Goal: Task Accomplishment & Management: Manage account settings

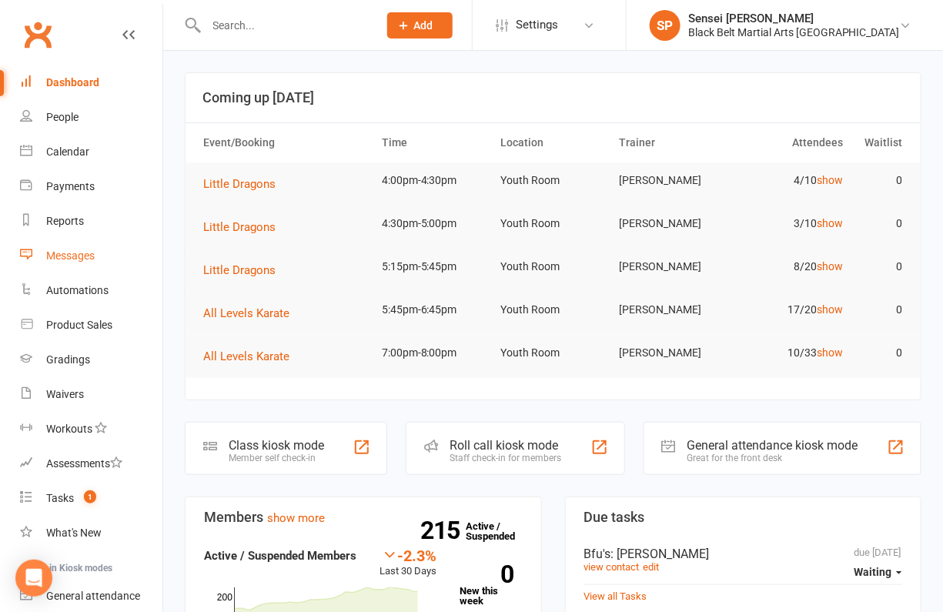
click at [62, 252] on div "Messages" at bounding box center [70, 255] width 48 height 12
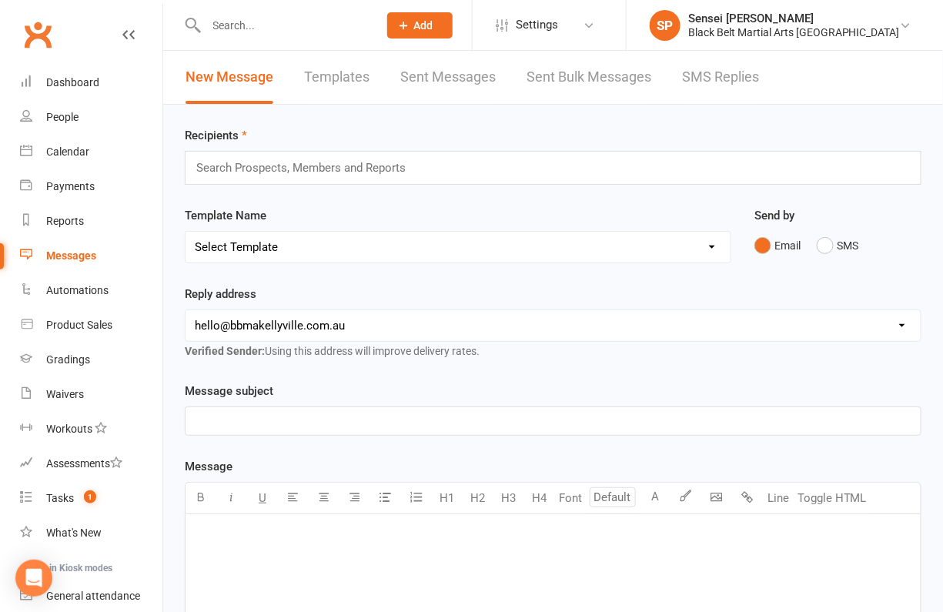
click at [737, 75] on link "SMS Replies" at bounding box center [720, 77] width 77 height 53
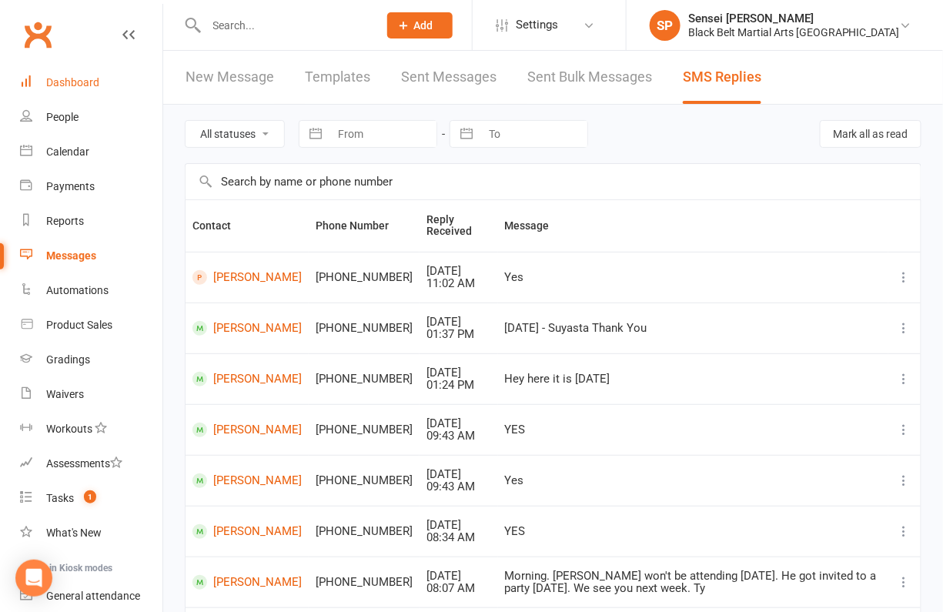
click at [61, 79] on div "Dashboard" at bounding box center [72, 82] width 53 height 12
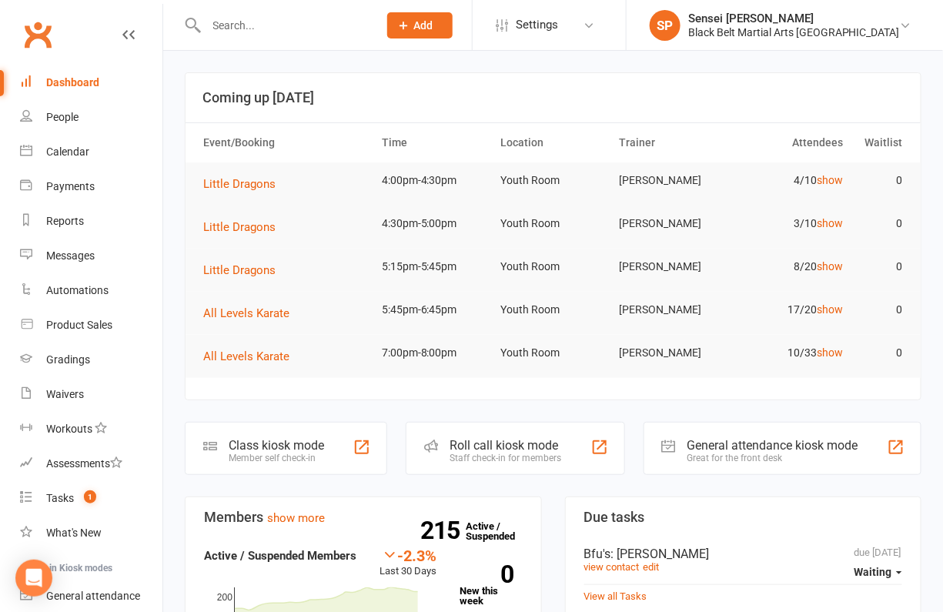
click at [824, 26] on div "Black Belt Martial Arts [GEOGRAPHIC_DATA]" at bounding box center [794, 32] width 212 height 14
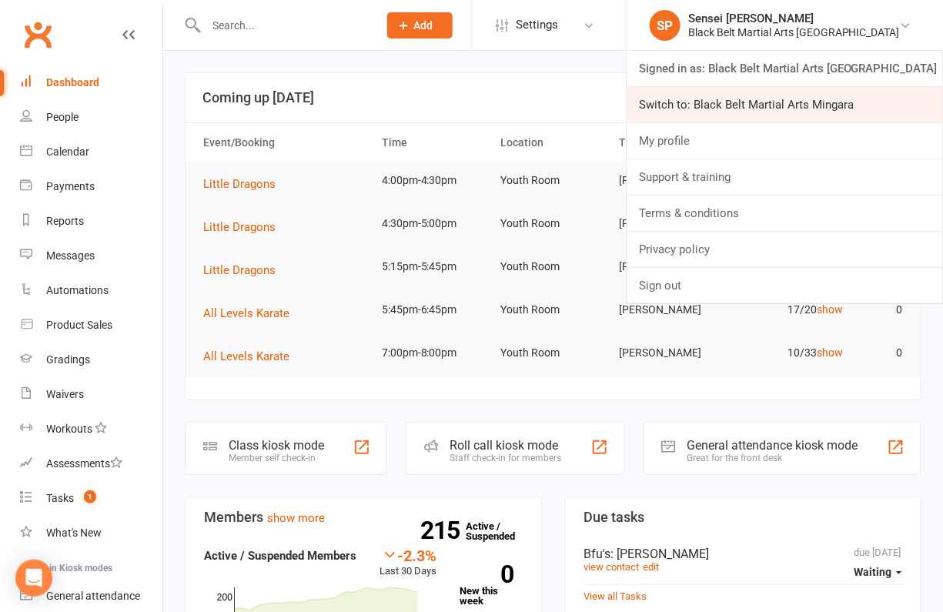
click at [782, 100] on link "Switch to: Black Belt Martial Arts Mingara" at bounding box center [785, 104] width 316 height 35
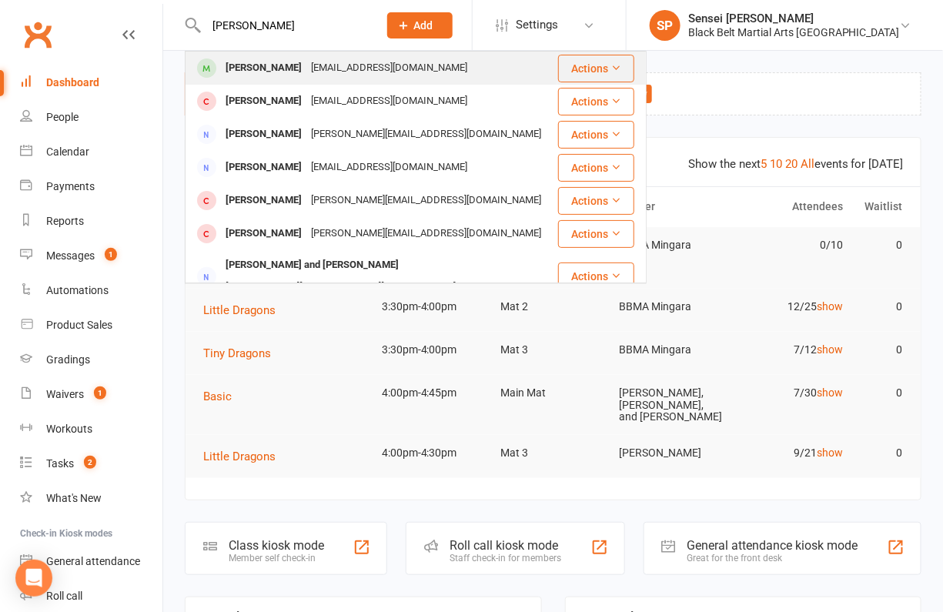
type input "lily wheele"
click at [258, 62] on div "Lily Wheele" at bounding box center [263, 68] width 85 height 22
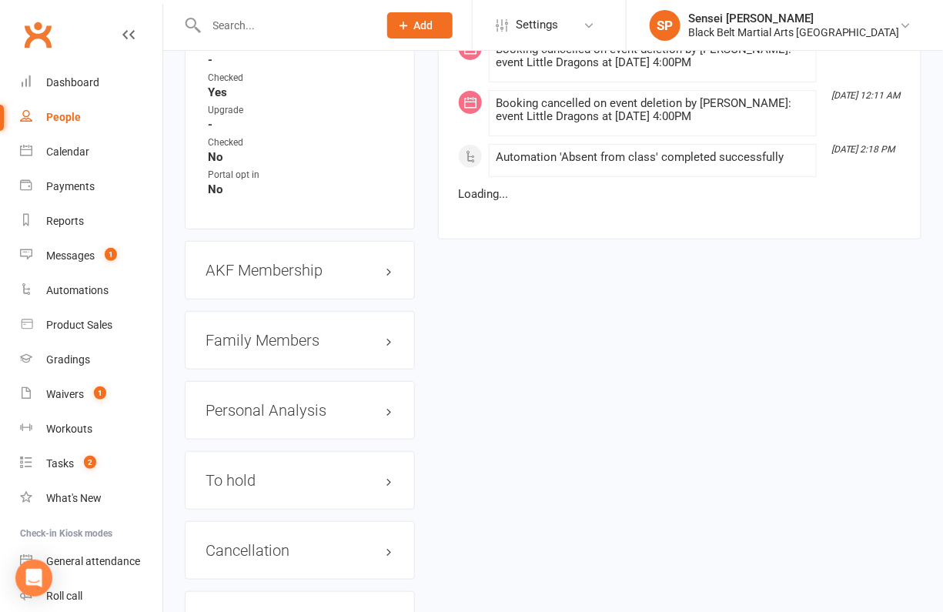
scroll to position [1775, 0]
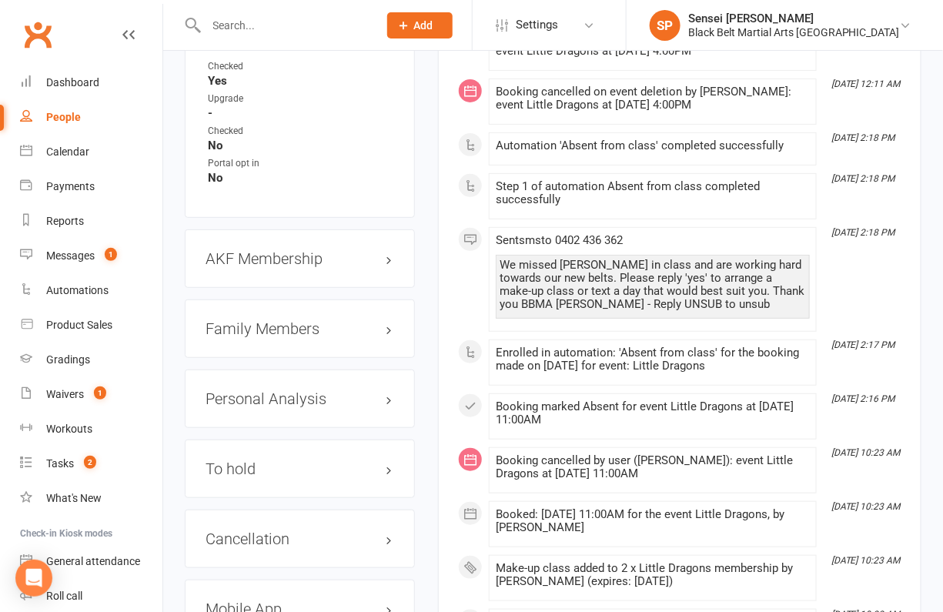
click at [323, 320] on h3 "Family Members" at bounding box center [300, 328] width 189 height 17
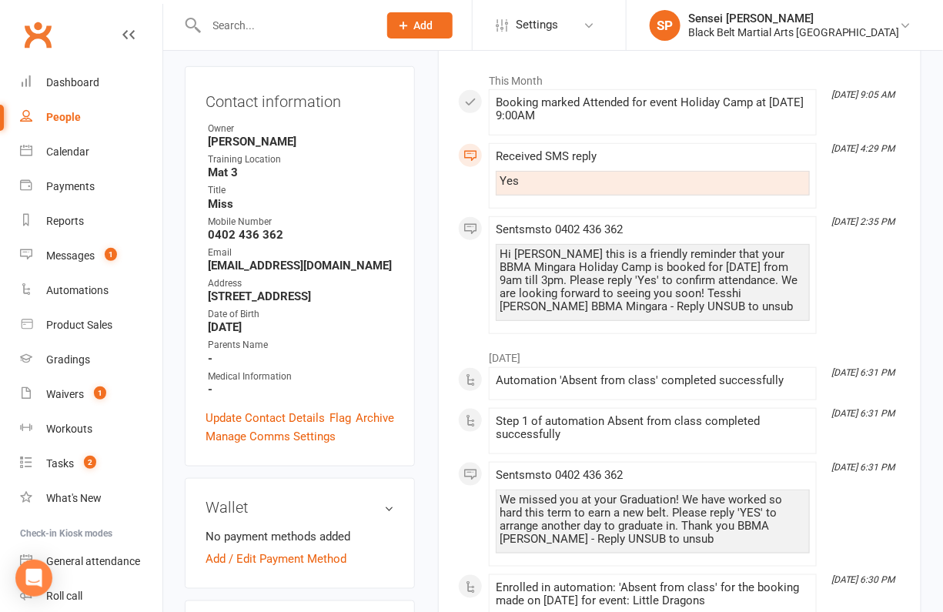
scroll to position [0, 0]
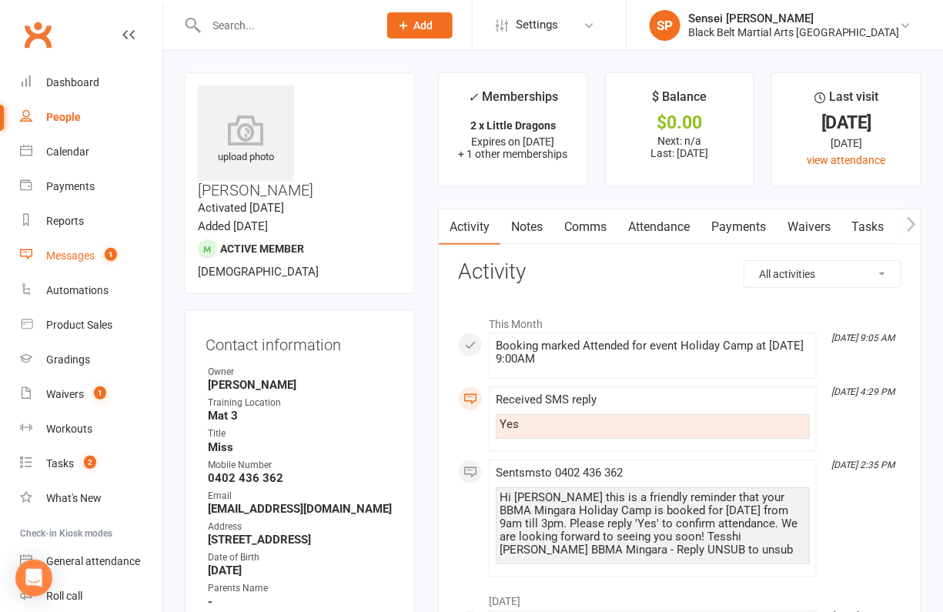
click at [72, 249] on link "Messages 1" at bounding box center [91, 256] width 142 height 35
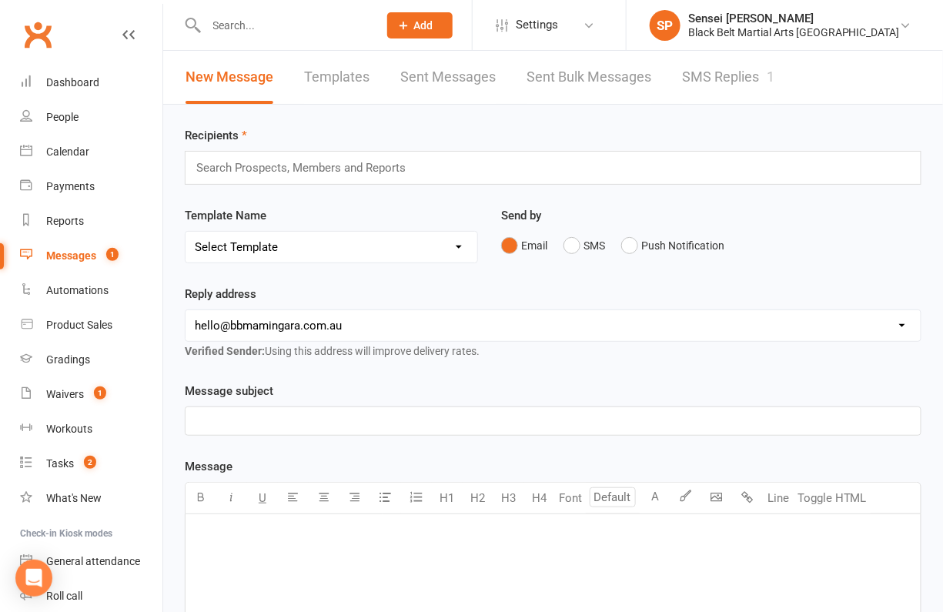
click at [421, 168] on div "Search Prospects, Members and Reports" at bounding box center [553, 168] width 737 height 34
click at [360, 79] on link "Templates" at bounding box center [336, 77] width 65 height 53
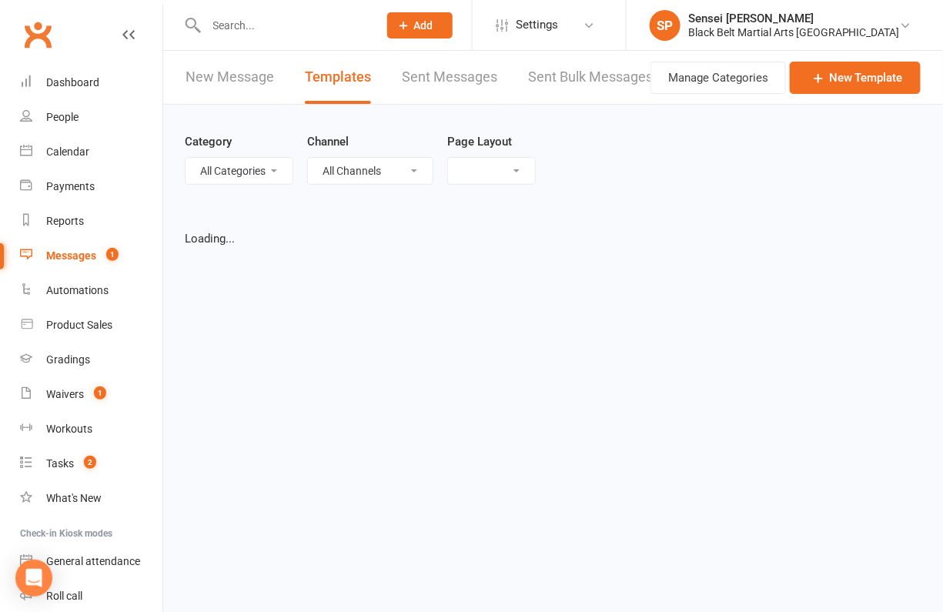
select select "list"
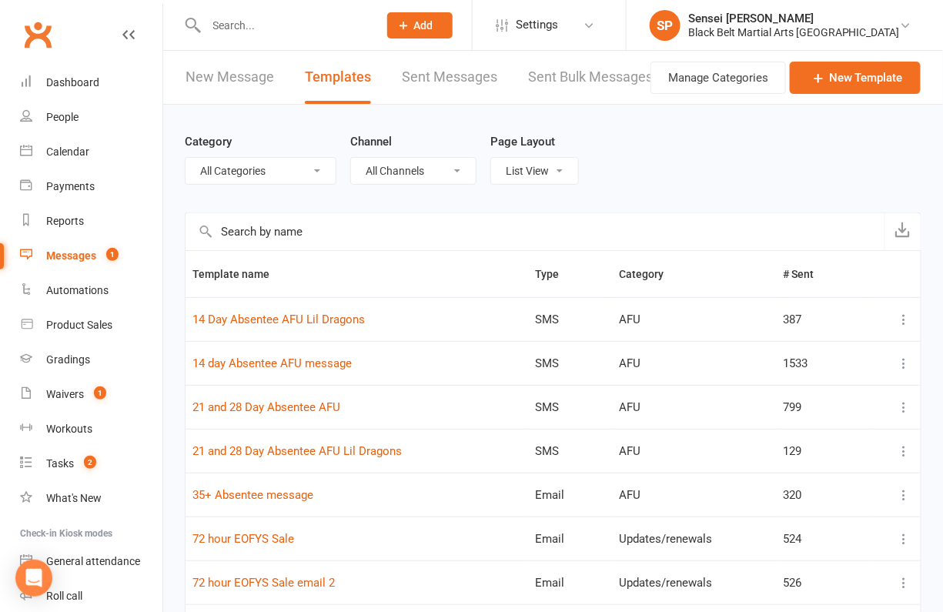
click at [335, 231] on input "text" at bounding box center [535, 231] width 699 height 37
type input "website"
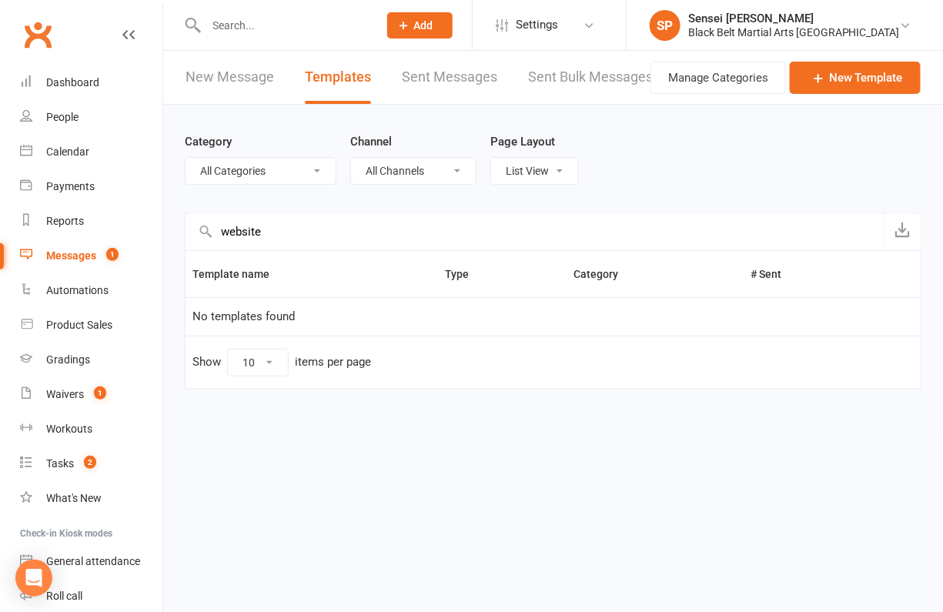
drag, startPoint x: 273, startPoint y: 231, endPoint x: 219, endPoint y: 231, distance: 54.7
click at [219, 231] on input "website" at bounding box center [535, 231] width 699 height 37
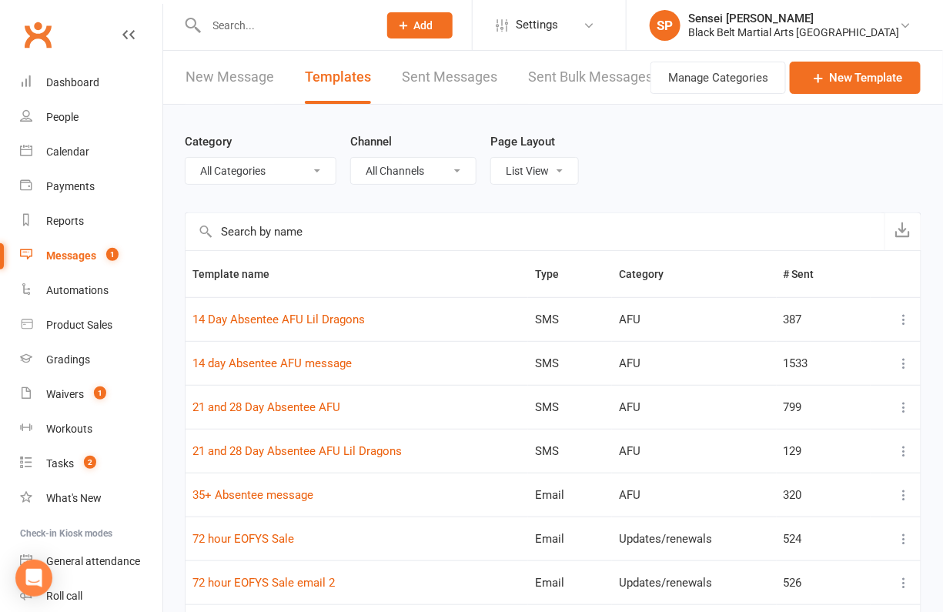
click at [178, 161] on div "Category All Categories (No category) AFU Black Belt Confirmation Message CTT E…" at bounding box center [553, 469] width 780 height 728
click at [71, 254] on div "Messages" at bounding box center [71, 255] width 50 height 12
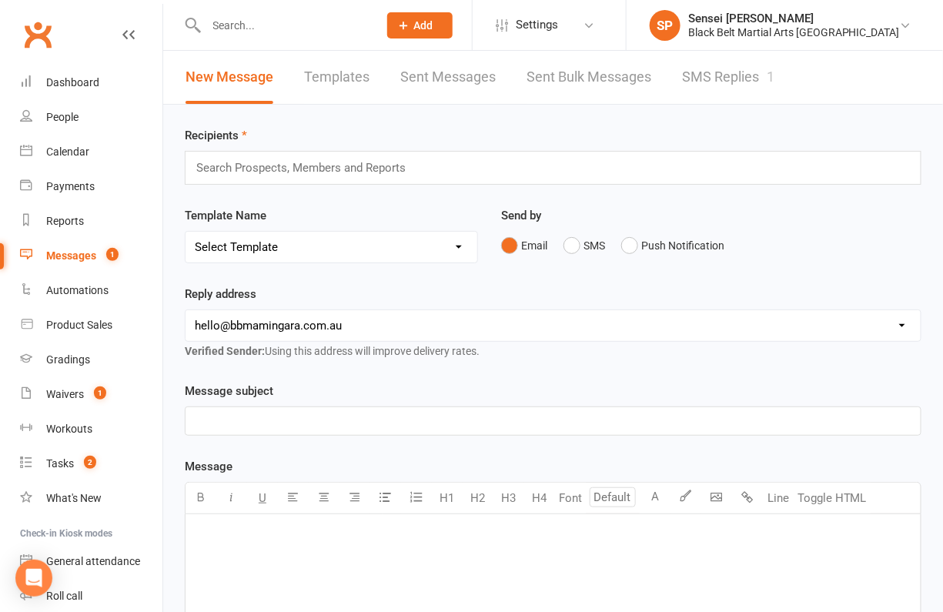
click at [726, 75] on link "SMS Replies 1" at bounding box center [728, 77] width 92 height 53
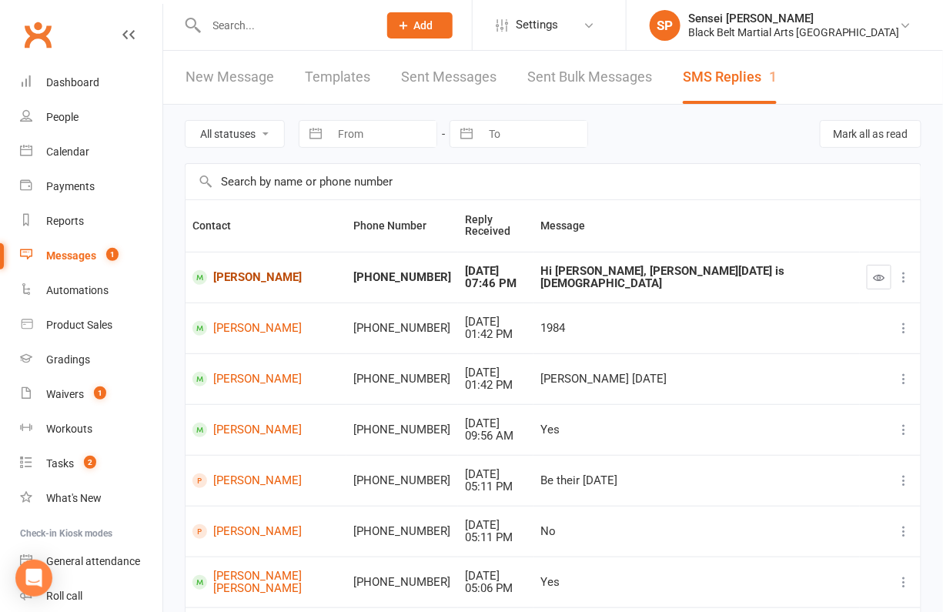
click at [243, 270] on link "Lincoln Rymill" at bounding box center [265, 277] width 147 height 15
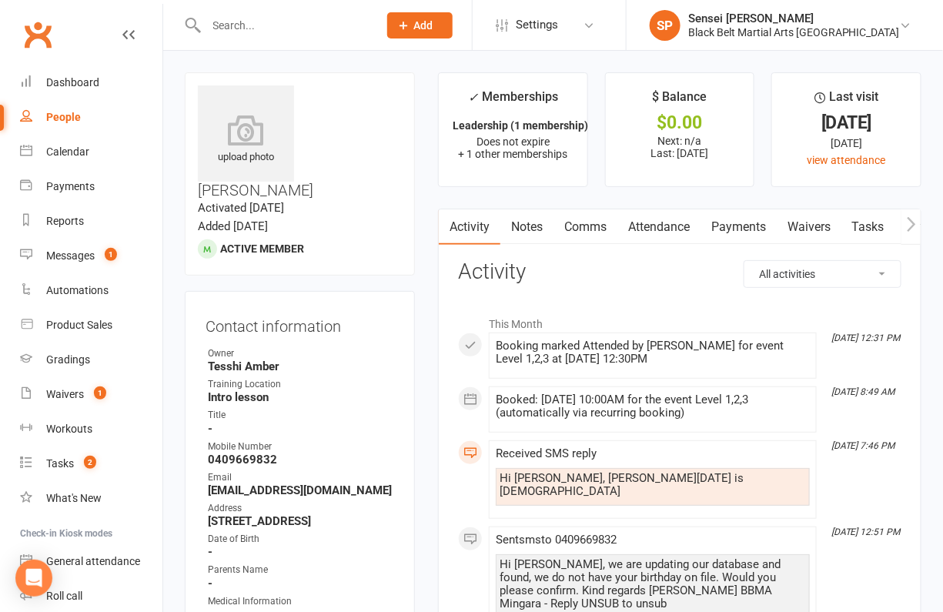
click at [584, 223] on link "Comms" at bounding box center [585, 226] width 64 height 35
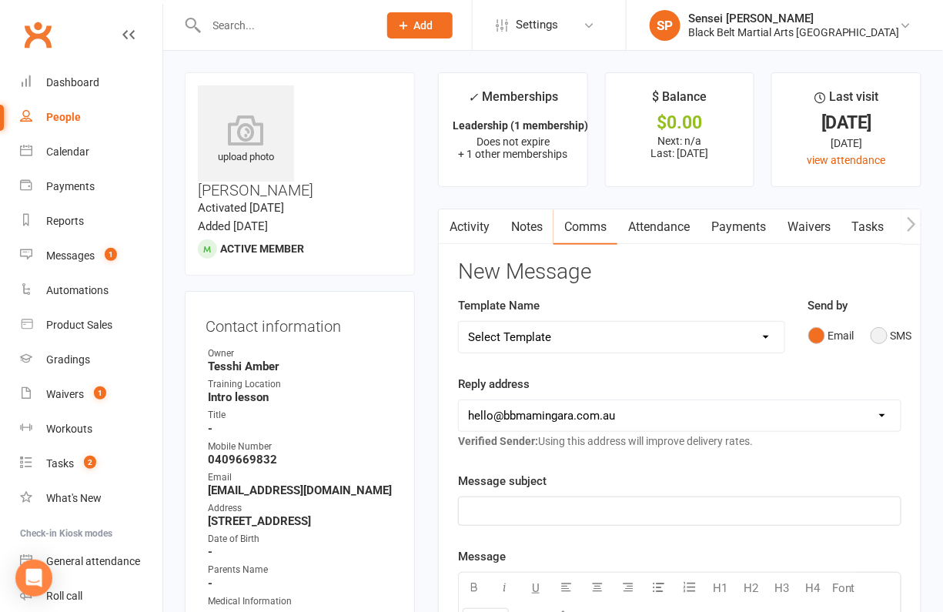
click at [887, 333] on button "SMS" at bounding box center [892, 335] width 42 height 29
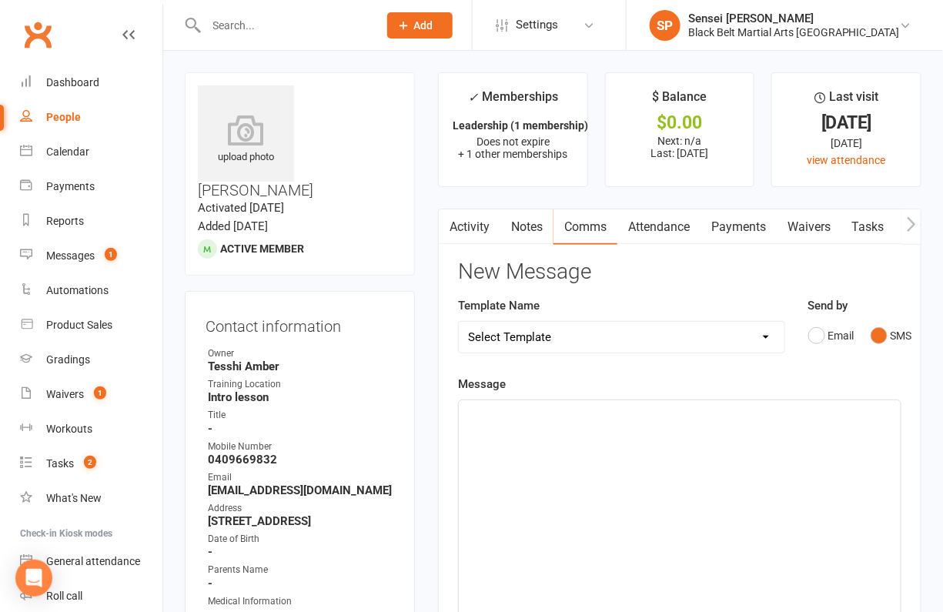
click at [741, 456] on div "﻿" at bounding box center [680, 515] width 442 height 231
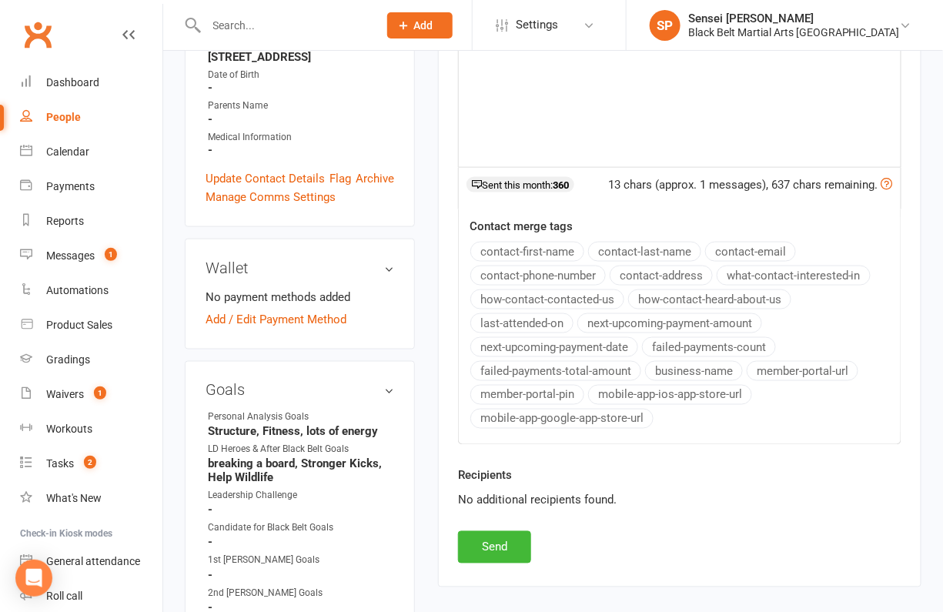
scroll to position [483, 0]
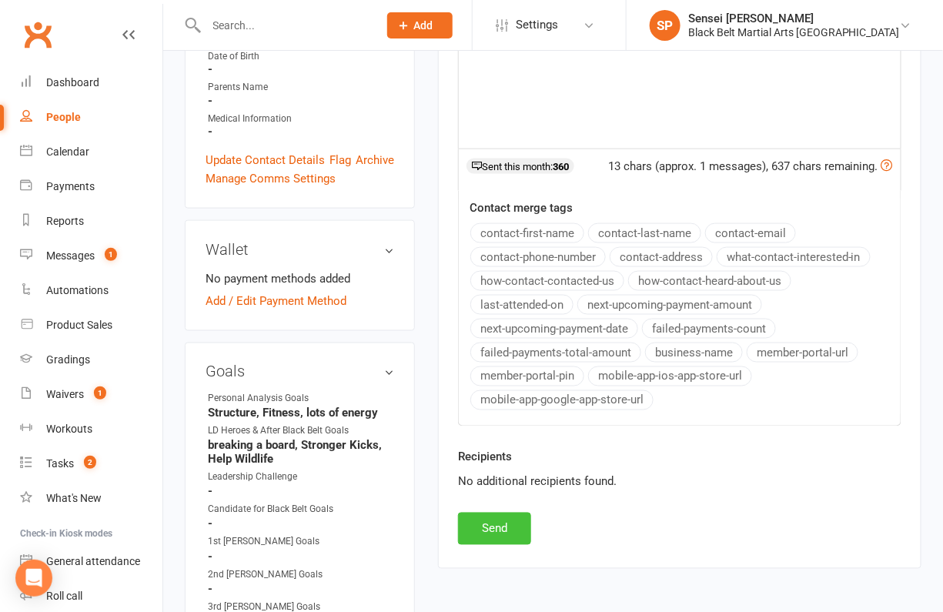
click at [490, 513] on button "Send" at bounding box center [494, 529] width 73 height 32
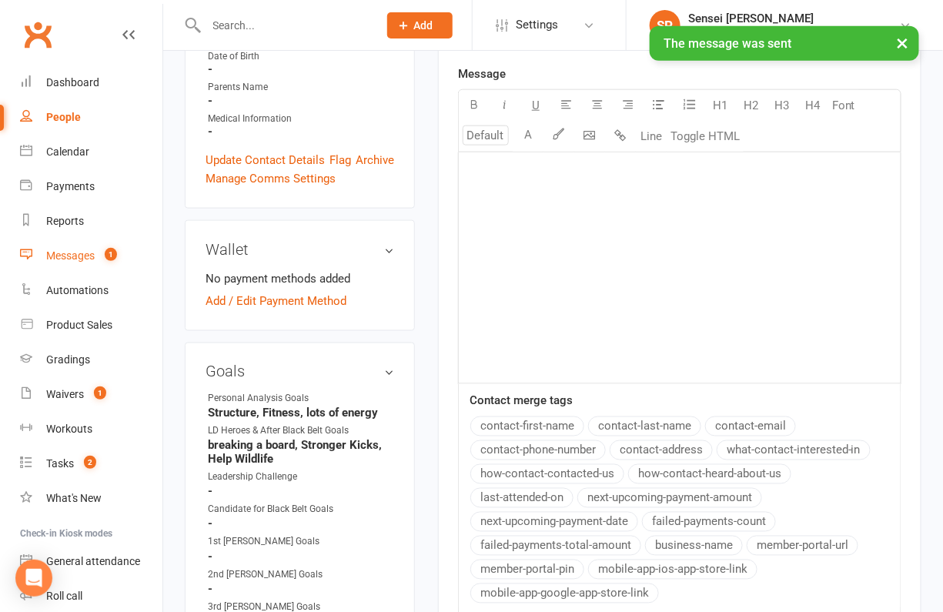
click at [72, 257] on div "Messages" at bounding box center [70, 255] width 48 height 12
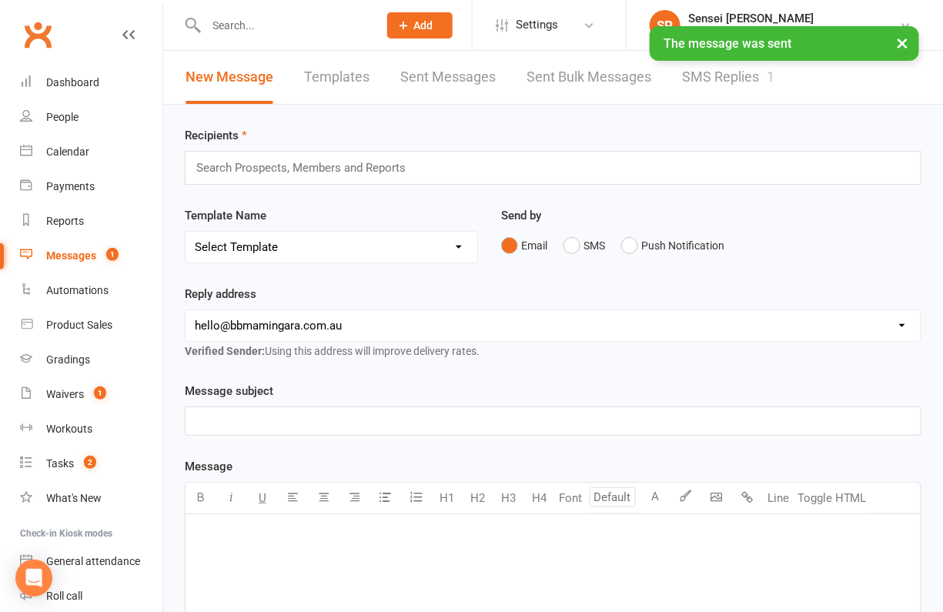
click at [714, 75] on link "SMS Replies 1" at bounding box center [728, 77] width 92 height 53
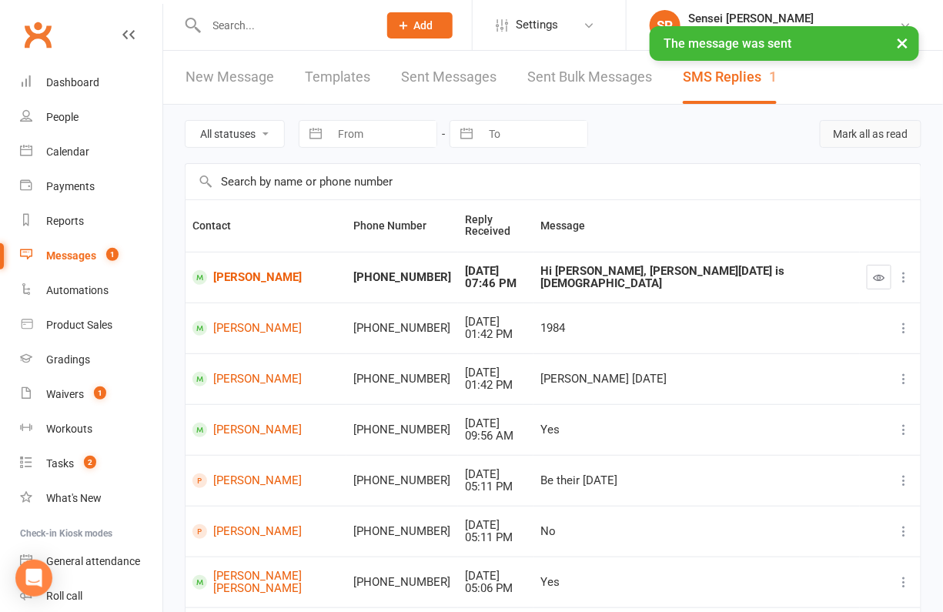
click at [850, 130] on button "Mark all as read" at bounding box center [871, 134] width 102 height 28
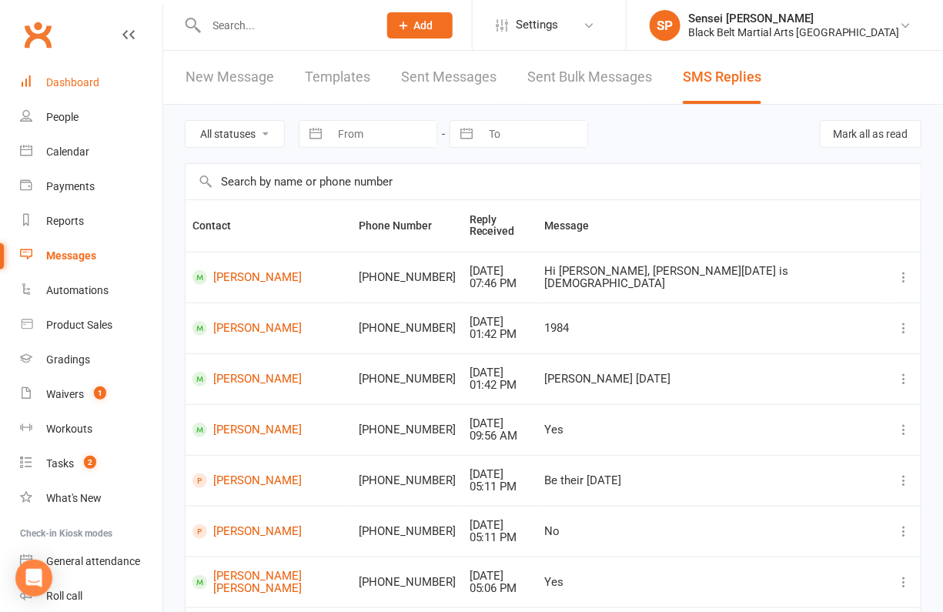
click at [80, 79] on div "Dashboard" at bounding box center [72, 82] width 53 height 12
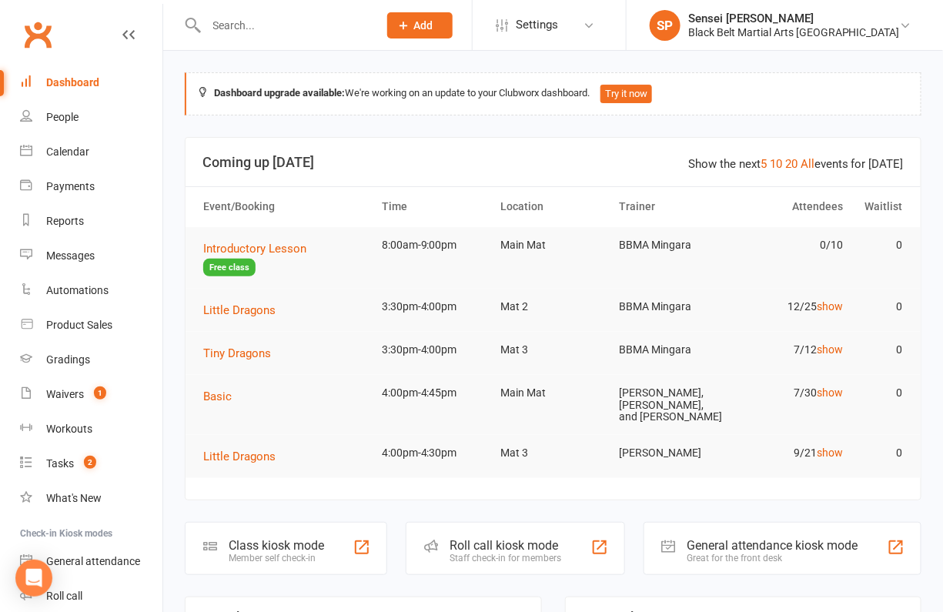
click at [279, 15] on input "text" at bounding box center [285, 26] width 166 height 22
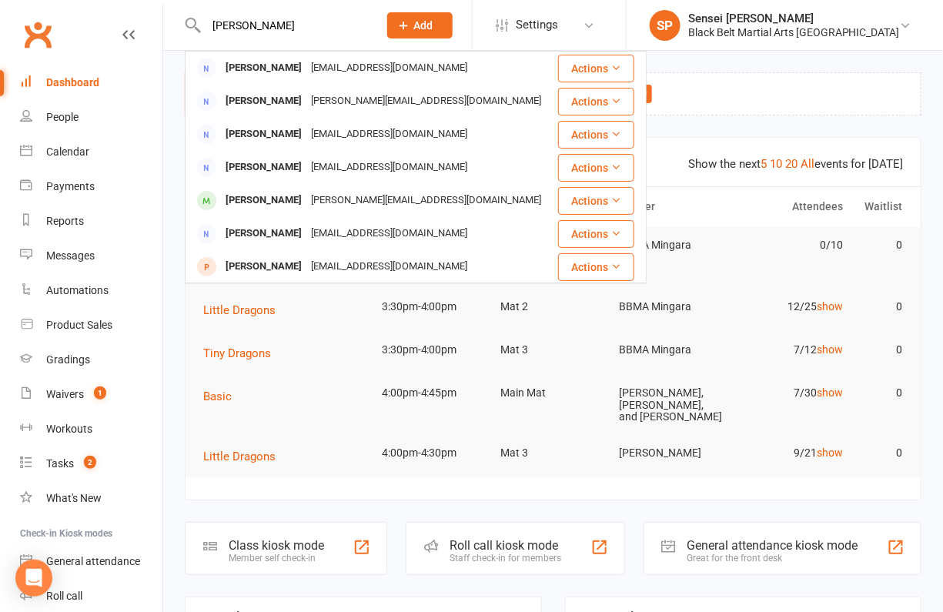
type input "lisa"
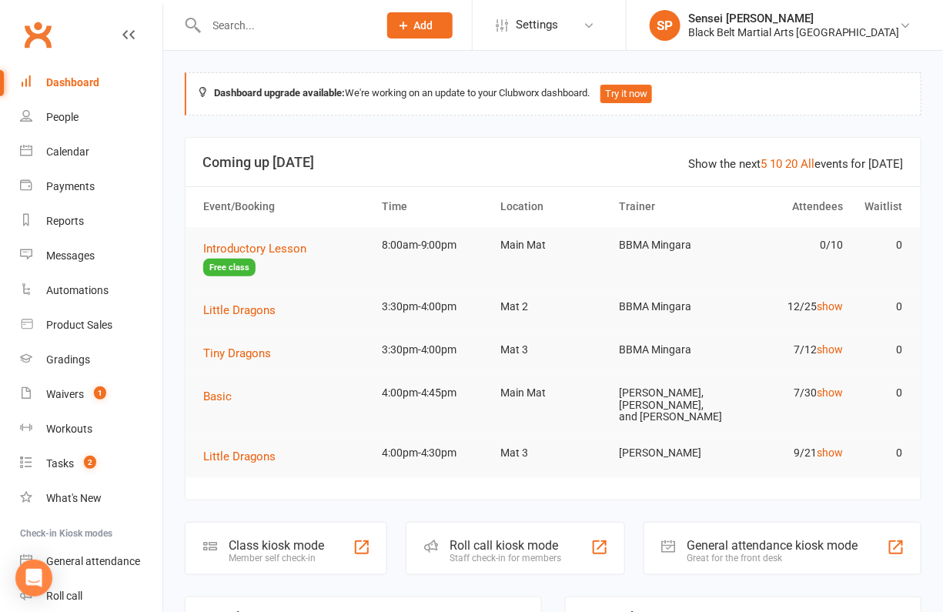
click at [57, 401] on link "Waivers 1" at bounding box center [91, 394] width 142 height 35
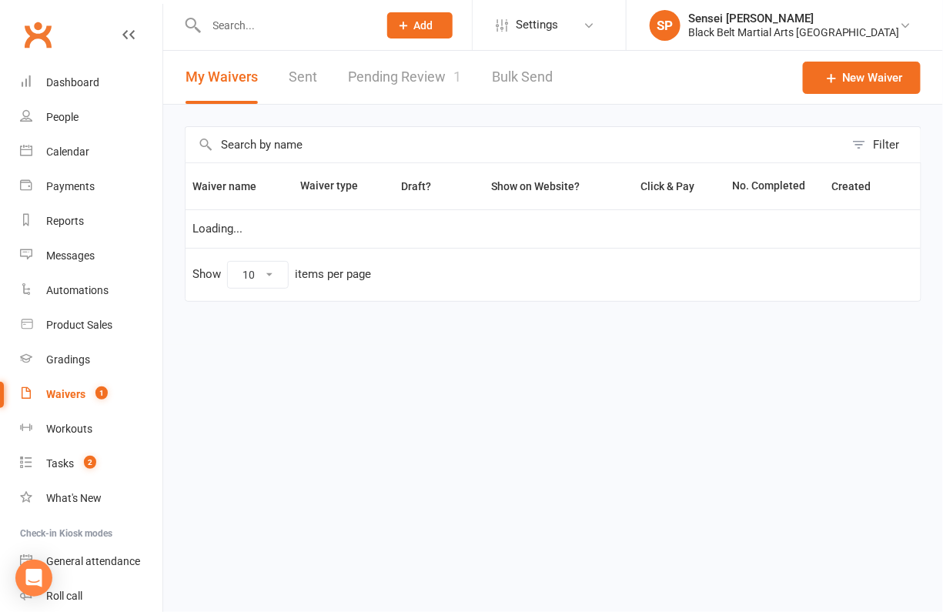
click at [380, 76] on link "Pending Review 1" at bounding box center [404, 77] width 113 height 53
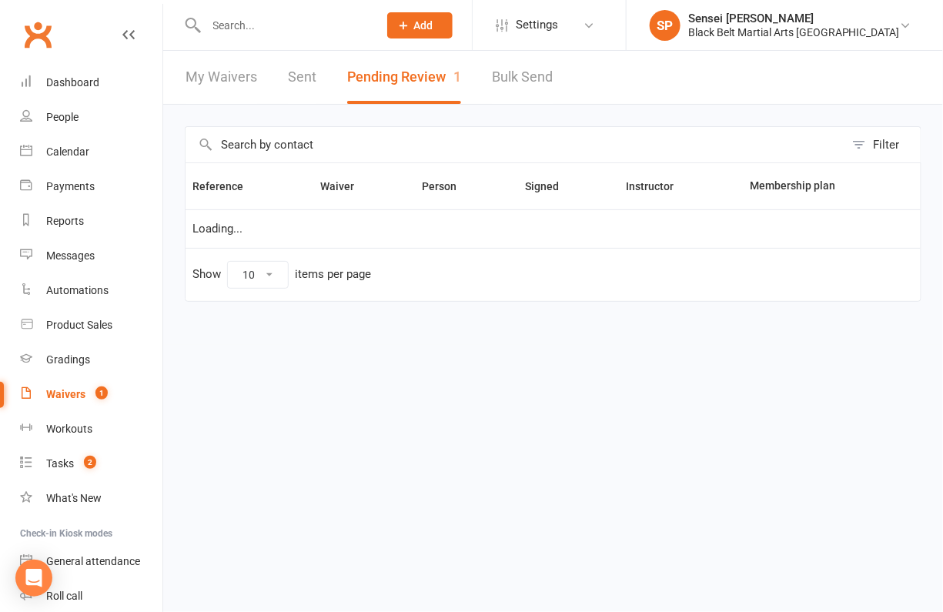
select select "50"
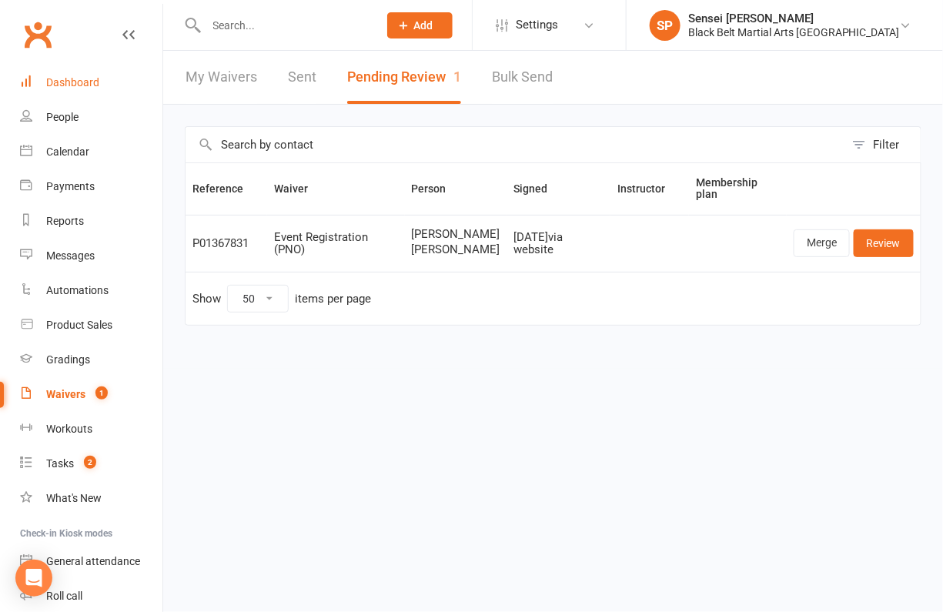
click at [82, 79] on div "Dashboard" at bounding box center [72, 82] width 53 height 12
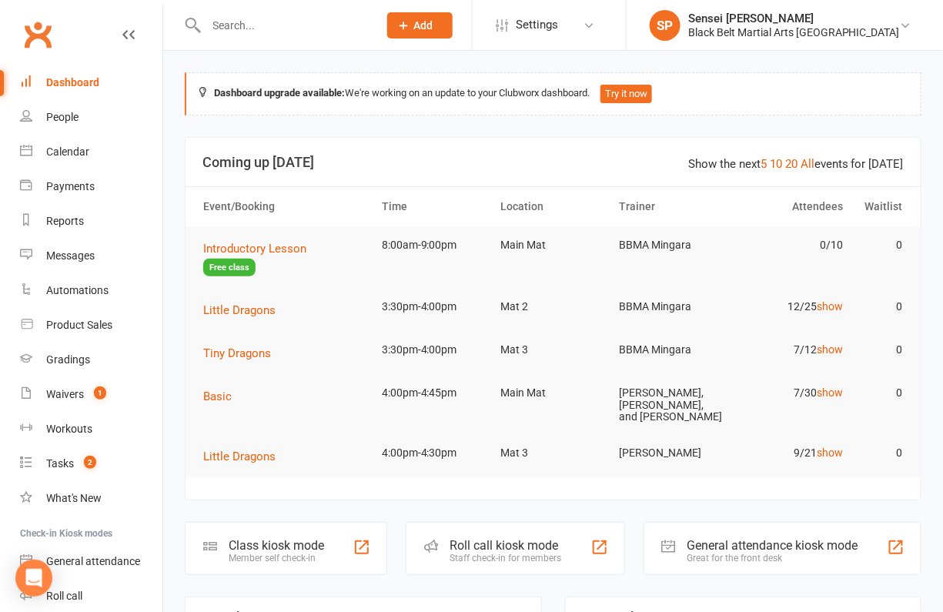
click at [235, 25] on input "text" at bounding box center [285, 26] width 166 height 22
click at [801, 32] on div "Black Belt Martial Arts Mingara" at bounding box center [794, 32] width 212 height 14
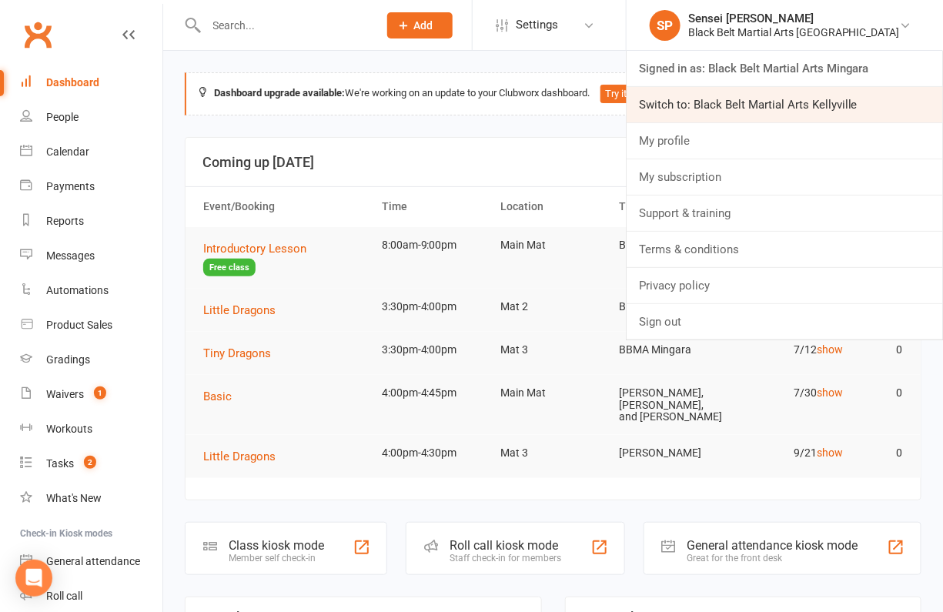
click at [777, 106] on link "Switch to: Black Belt Martial Arts Kellyville" at bounding box center [785, 104] width 316 height 35
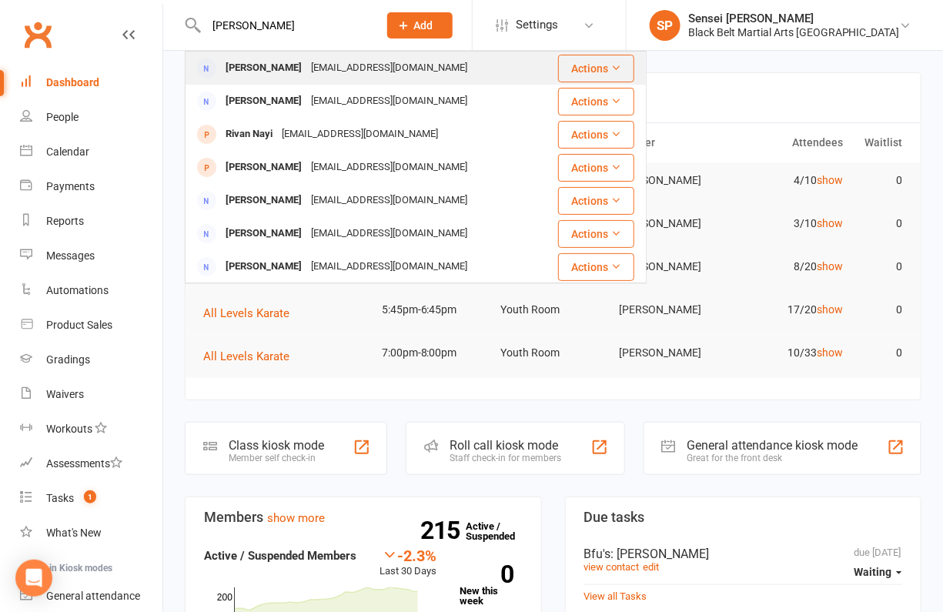
type input "nirmalan"
click at [306, 65] on div "Nirmalan Anthonypillai" at bounding box center [263, 68] width 85 height 22
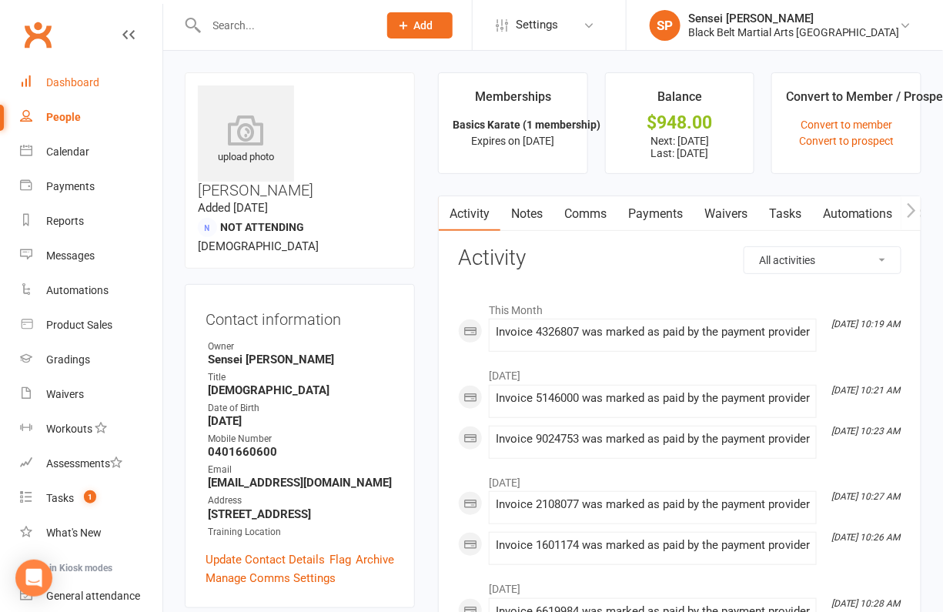
click at [85, 82] on div "Dashboard" at bounding box center [72, 82] width 53 height 12
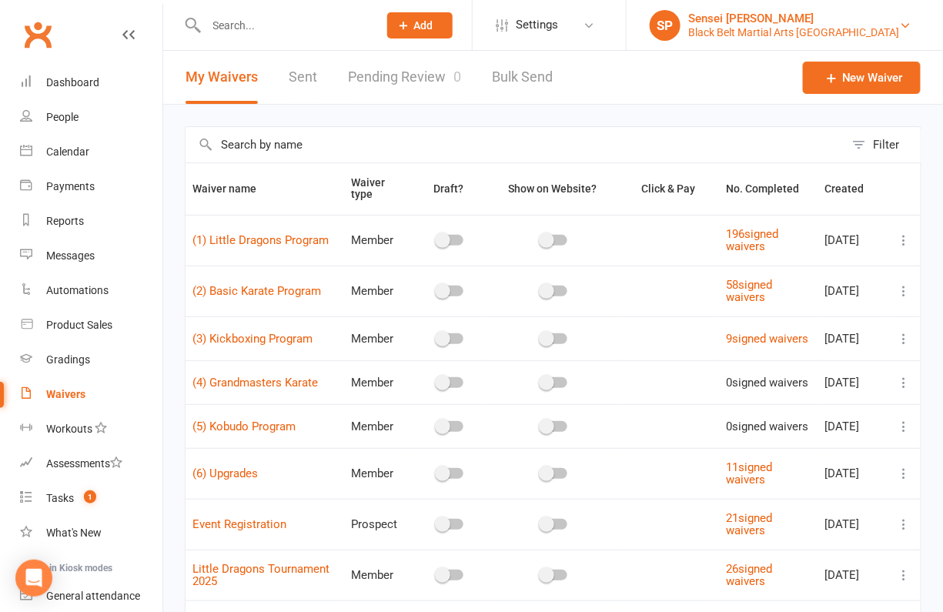
click at [808, 20] on div "Sensei [PERSON_NAME]" at bounding box center [794, 19] width 212 height 14
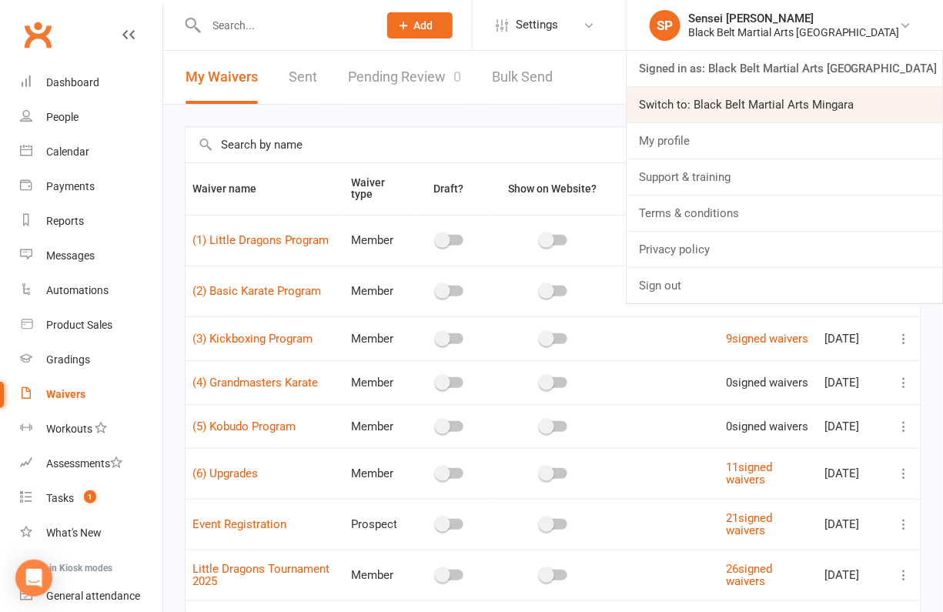
click at [777, 105] on link "Switch to: Black Belt Martial Arts Mingara" at bounding box center [785, 104] width 316 height 35
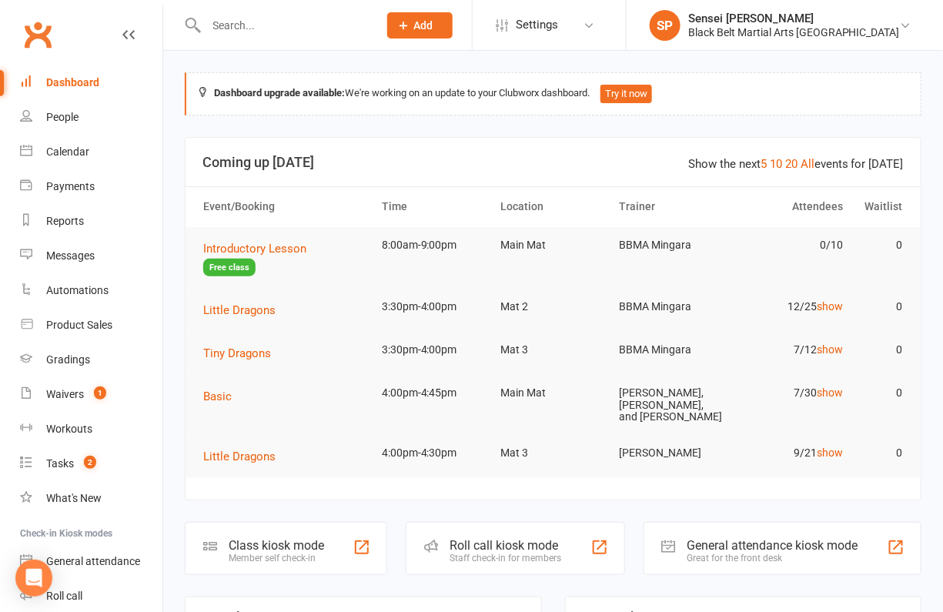
click at [236, 25] on input "text" at bounding box center [285, 26] width 166 height 22
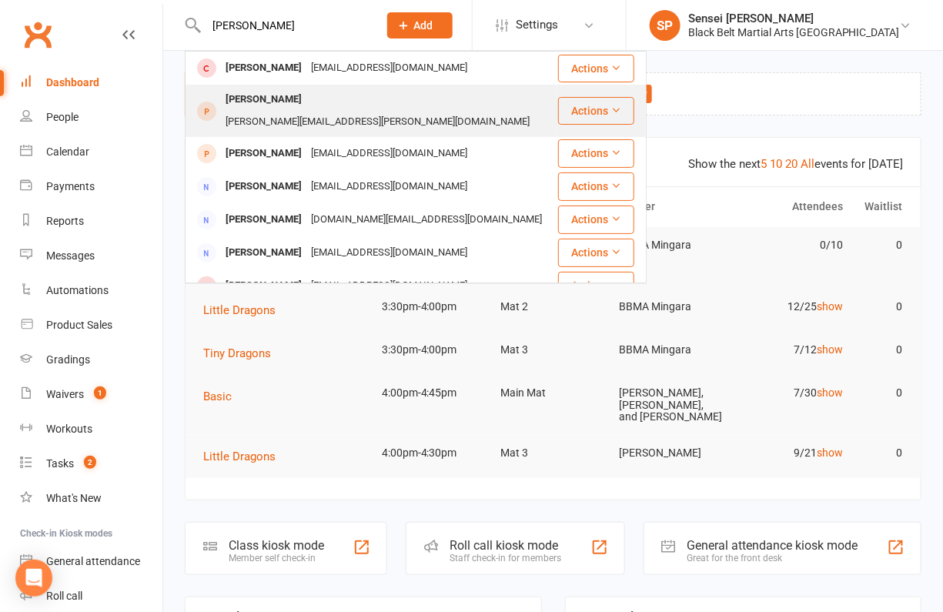
type input "[PERSON_NAME]"
click at [245, 101] on div "Vinnie O'Brien" at bounding box center [263, 100] width 85 height 22
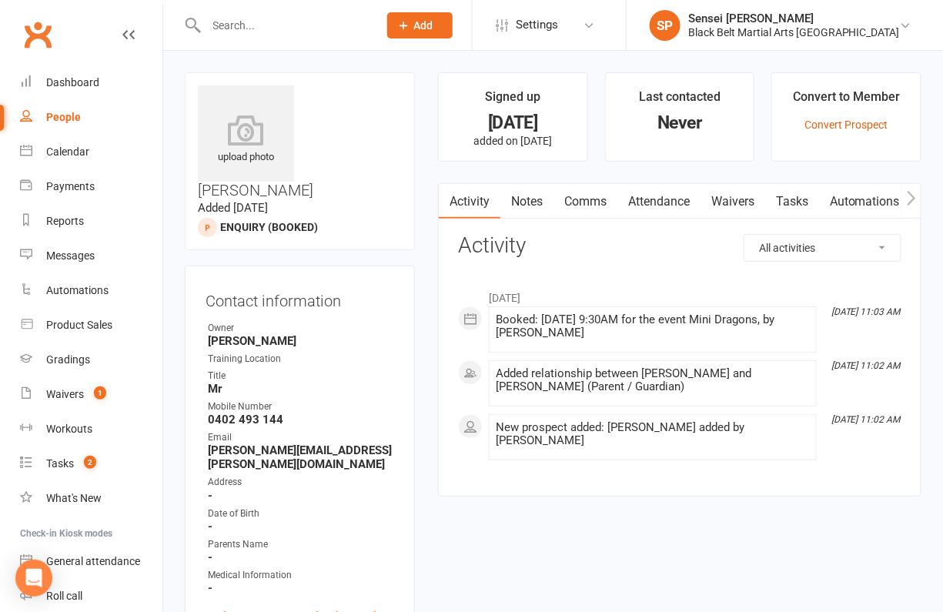
click at [277, 18] on input "text" at bounding box center [285, 26] width 166 height 22
click at [594, 203] on link "Comms" at bounding box center [585, 201] width 64 height 35
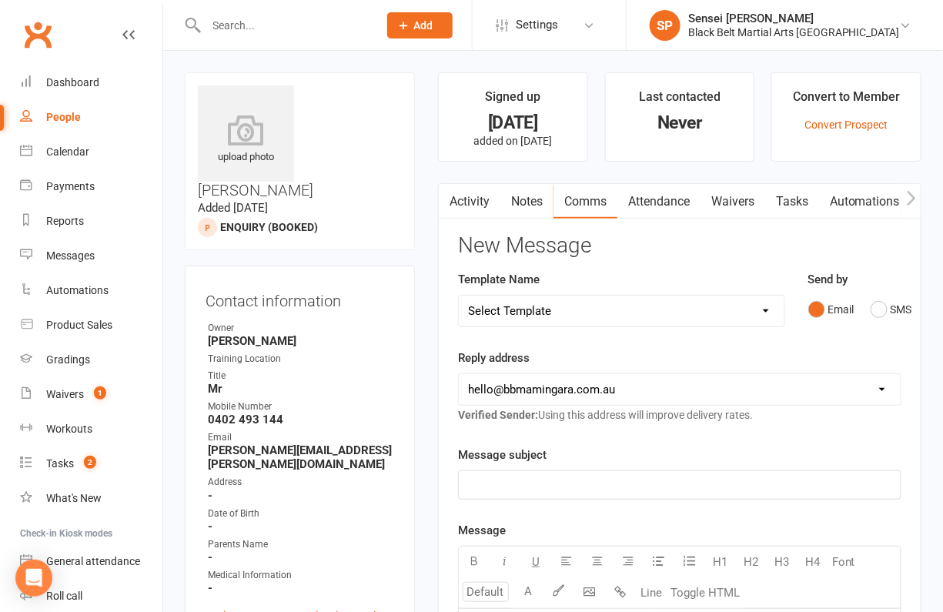
click at [744, 313] on select "Select Template [SMS] 14 Day Absentee AFU Lil Dragons [SMS] 14 day Absentee AFU…" at bounding box center [622, 311] width 326 height 31
select select "15"
click at [459, 296] on select "Select Template [SMS] 14 Day Absentee AFU Lil Dragons [SMS] 14 day Absentee AFU…" at bounding box center [622, 311] width 326 height 31
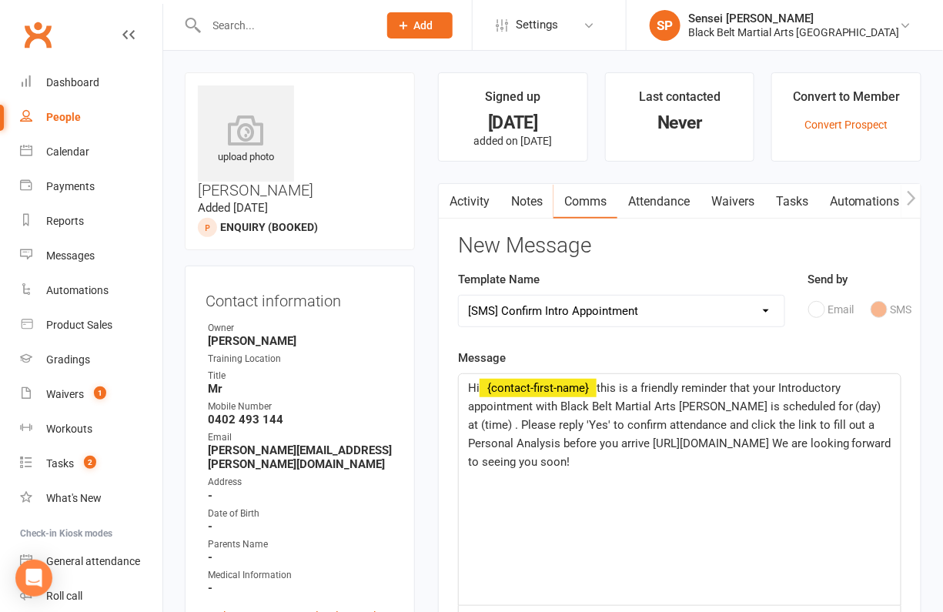
click at [811, 403] on span "this is a friendly reminder that your Introductory appointment with Black Belt …" at bounding box center [681, 425] width 426 height 88
click at [852, 402] on span "this is a friendly reminder that your Introductory appointment with Black Belt …" at bounding box center [679, 425] width 423 height 88
click at [564, 423] on span "this is a friendly reminder that your Introductory appointment with Black Belt …" at bounding box center [681, 425] width 426 height 88
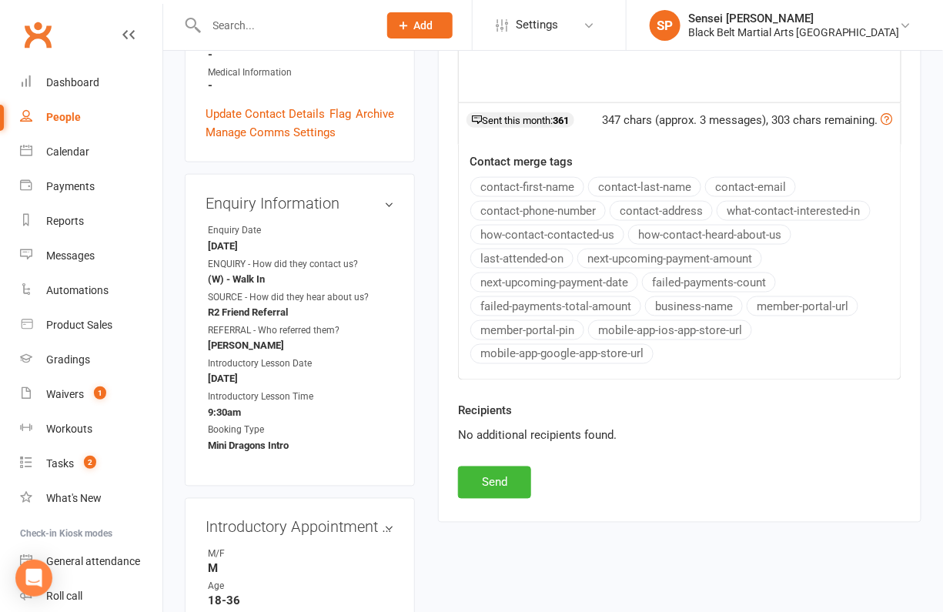
scroll to position [527, 0]
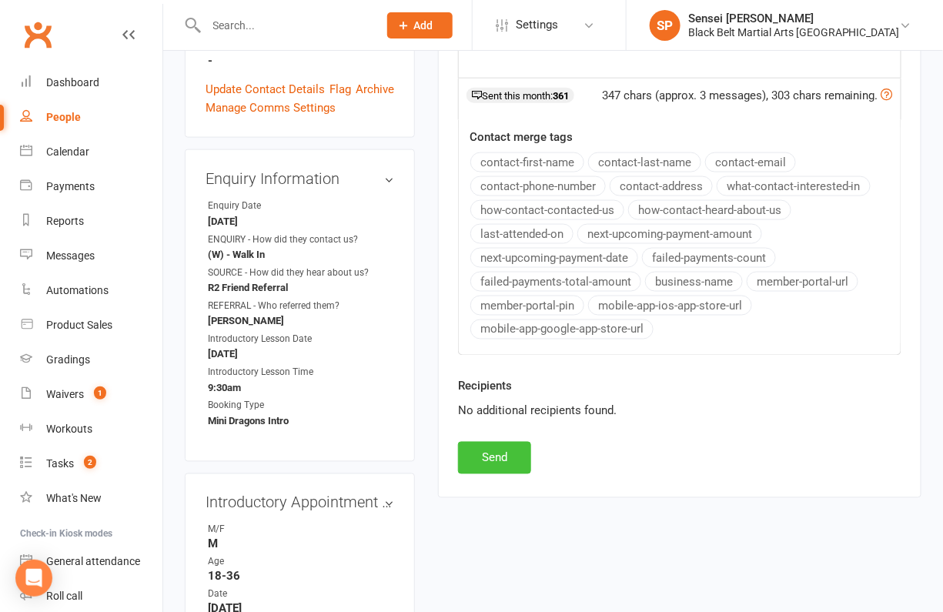
click at [487, 442] on button "Send" at bounding box center [494, 458] width 73 height 32
select select
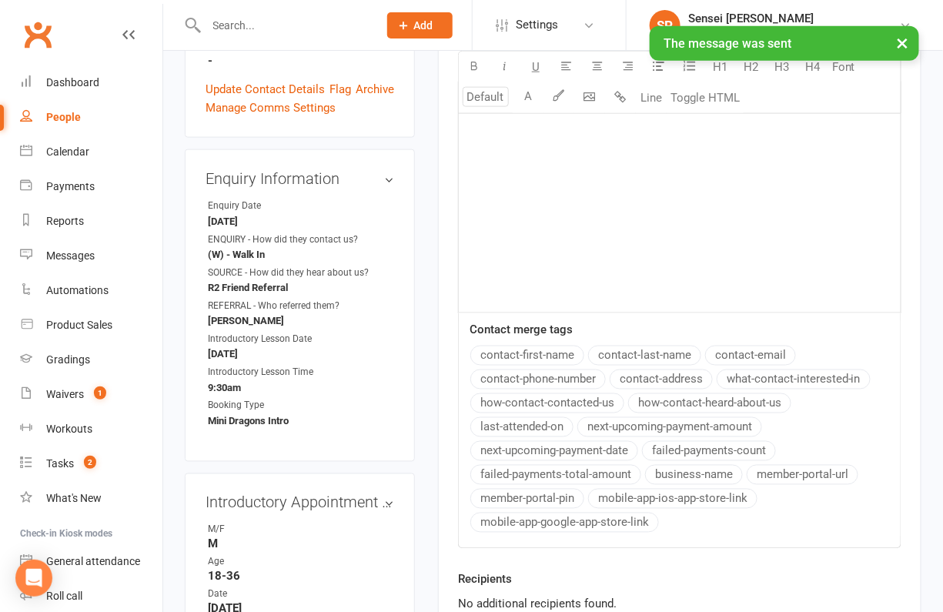
click at [286, 16] on input "text" at bounding box center [285, 26] width 166 height 22
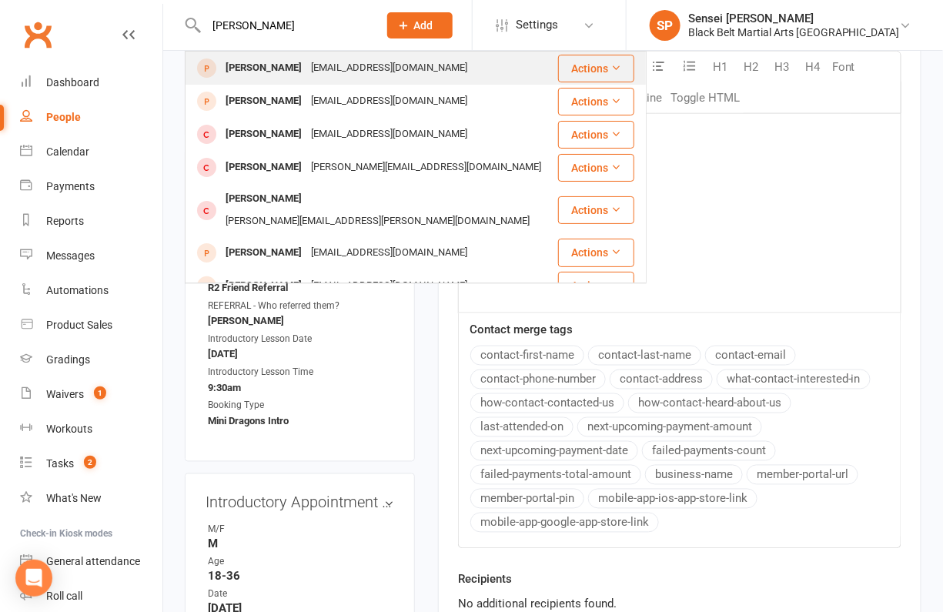
type input "isa ahmed"
click at [278, 61] on div "Isa Ahmad Tabish" at bounding box center [263, 68] width 85 height 22
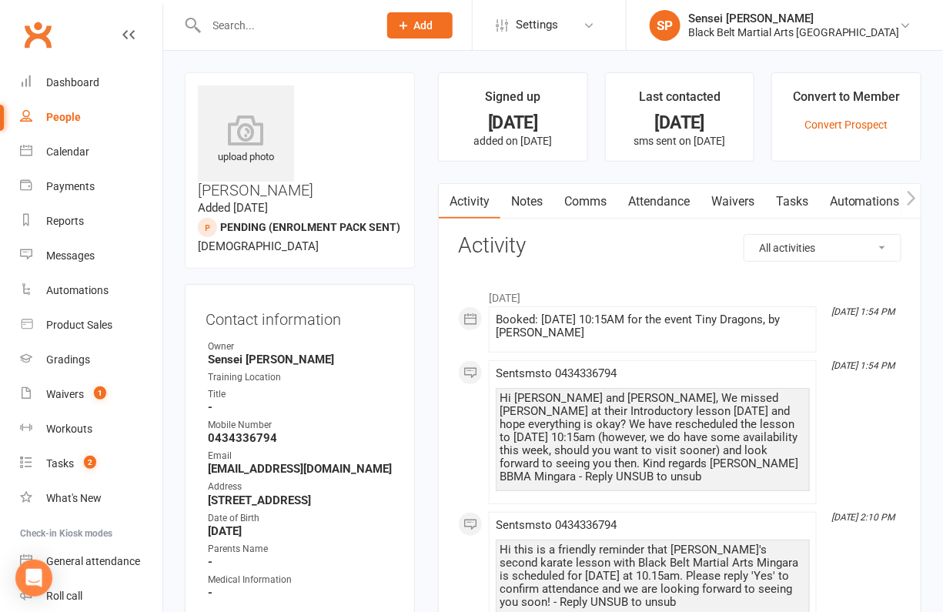
click at [588, 199] on link "Comms" at bounding box center [585, 201] width 64 height 35
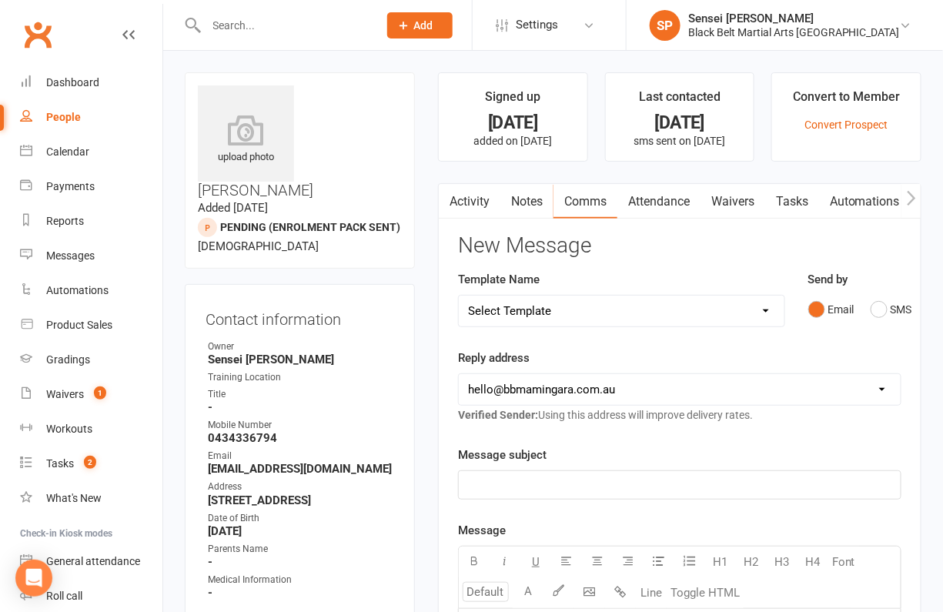
click at [463, 199] on link "Activity" at bounding box center [470, 201] width 62 height 35
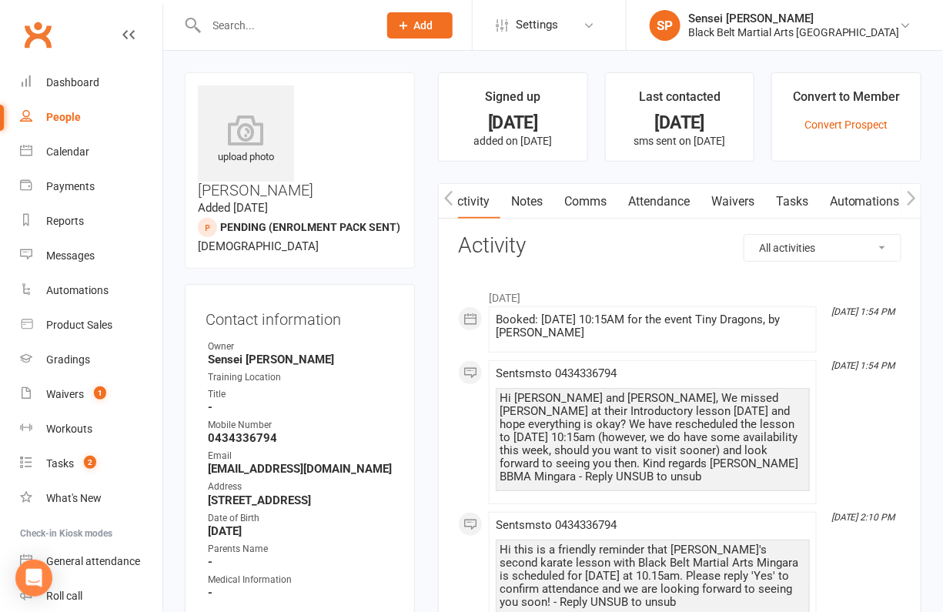
click at [586, 200] on link "Comms" at bounding box center [585, 201] width 64 height 35
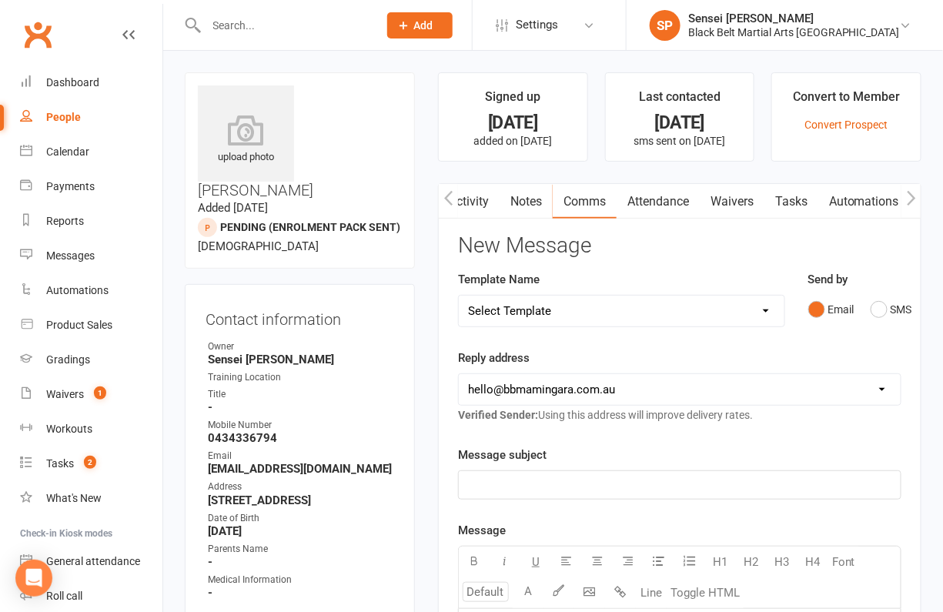
click at [760, 307] on select "Select Template [SMS] 14 Day Absentee AFU Lil Dragons [SMS] 14 day Absentee AFU…" at bounding box center [622, 311] width 326 height 31
select select "15"
click at [459, 296] on select "Select Template [SMS] 14 Day Absentee AFU Lil Dragons [SMS] 14 day Absentee AFU…" at bounding box center [622, 311] width 326 height 31
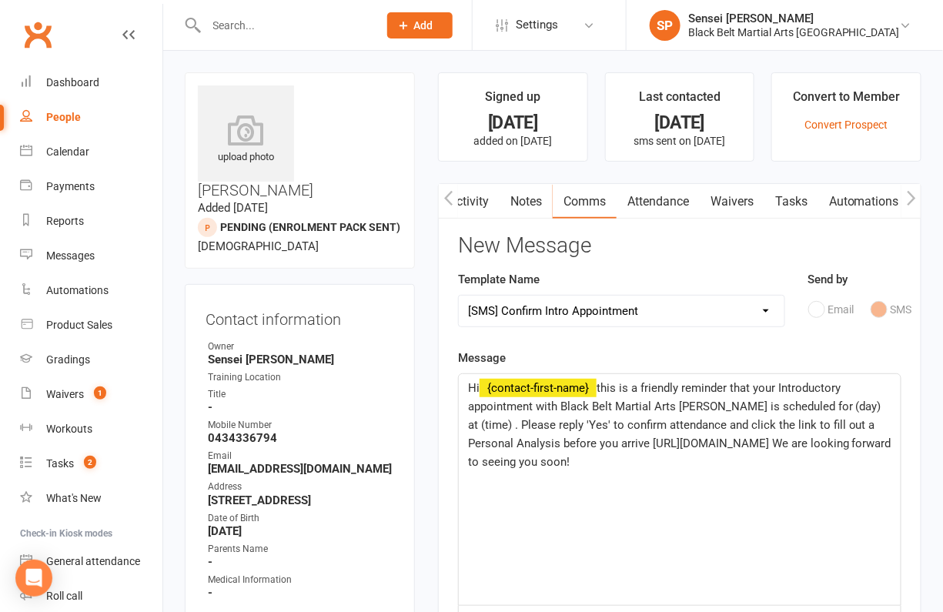
click at [811, 402] on span "this is a friendly reminder that your Introductory appointment with Black Belt …" at bounding box center [681, 425] width 426 height 88
click at [854, 406] on span "this is a friendly reminder that your Introductory appointment with Black Belt …" at bounding box center [679, 425] width 423 height 88
drag, startPoint x: 564, startPoint y: 426, endPoint x: 531, endPoint y: 425, distance: 33.1
click at [531, 425] on span "this is a friendly reminder that your Introductory appointment with Black Belt …" at bounding box center [681, 425] width 426 height 88
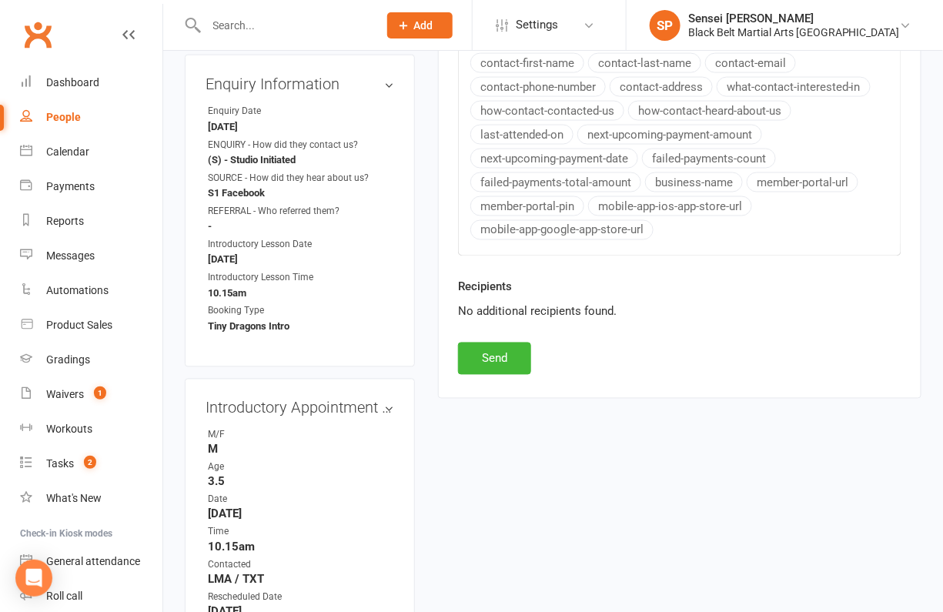
scroll to position [649, 0]
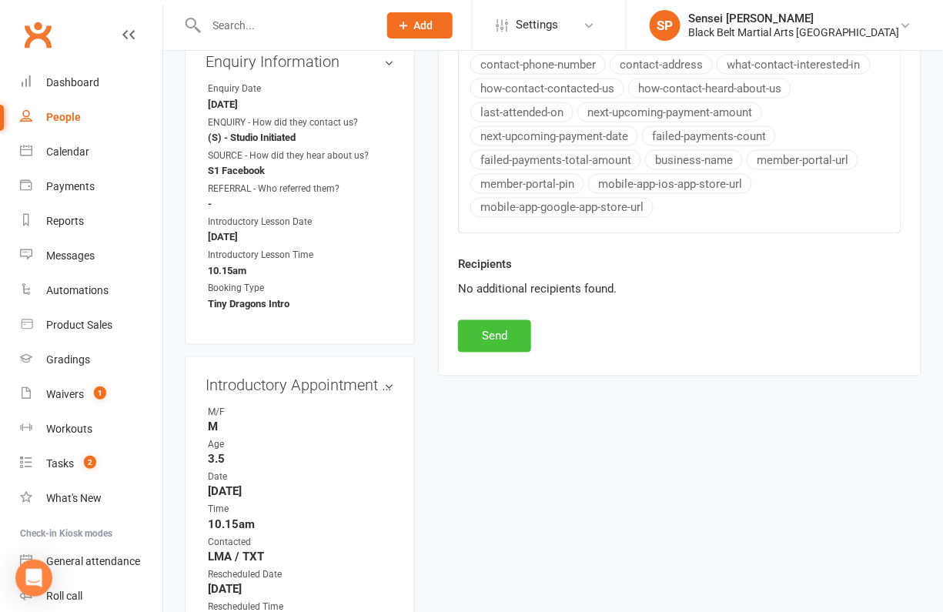
click at [502, 320] on button "Send" at bounding box center [494, 336] width 73 height 32
select select
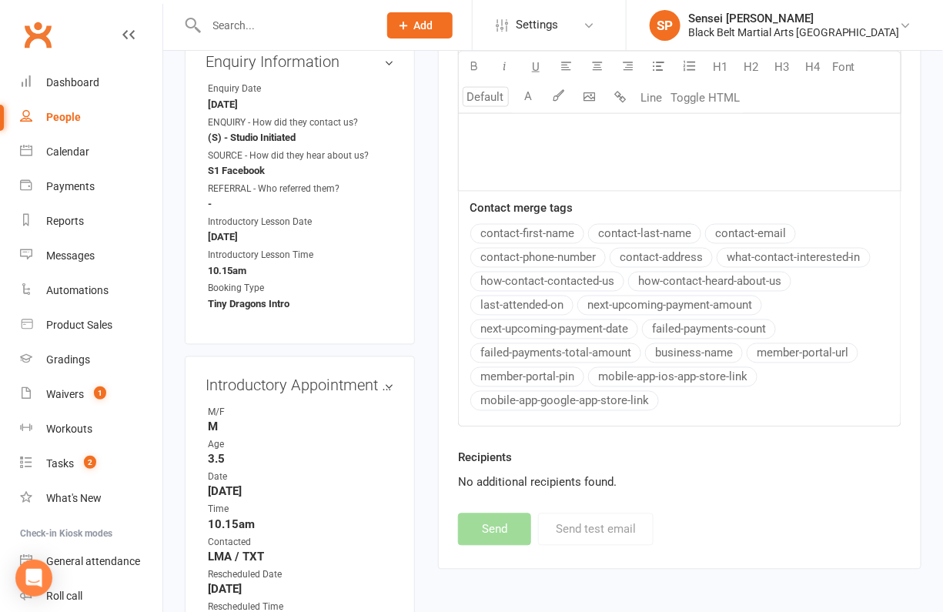
click at [368, 29] on input "text" at bounding box center [285, 26] width 166 height 22
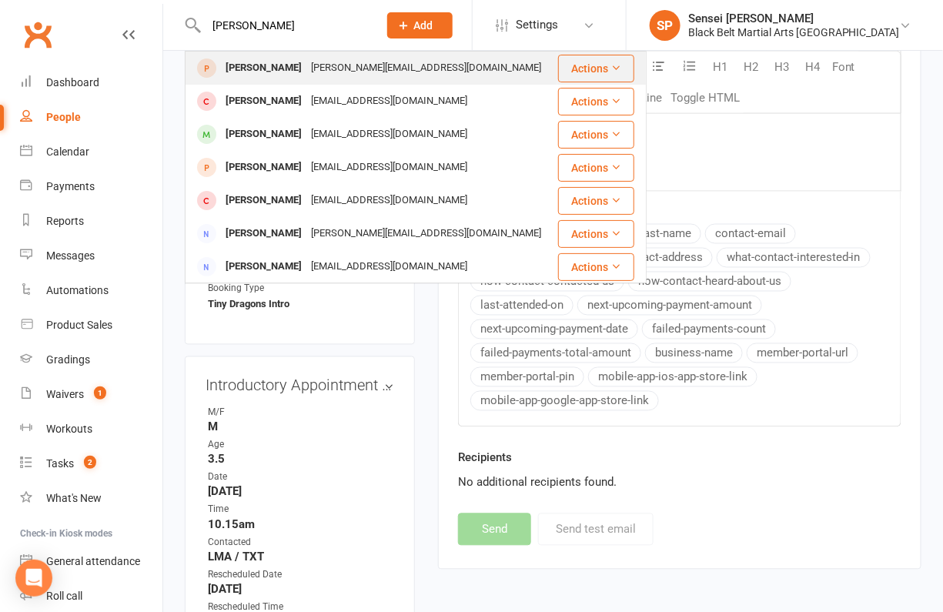
type input "sophie szymura"
click at [354, 67] on div "michael@mmsinteriors.com.au" at bounding box center [425, 68] width 239 height 22
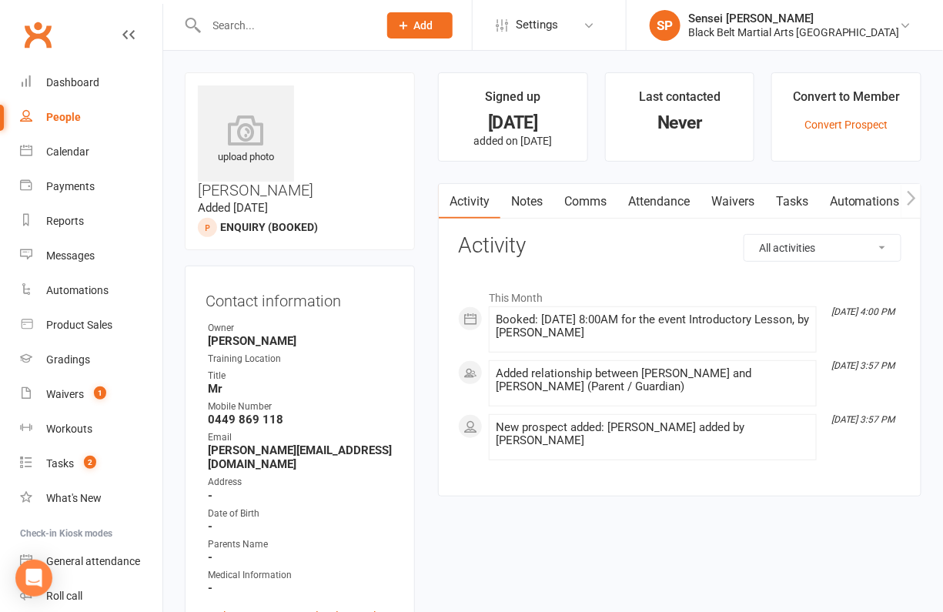
click at [598, 201] on link "Comms" at bounding box center [585, 201] width 64 height 35
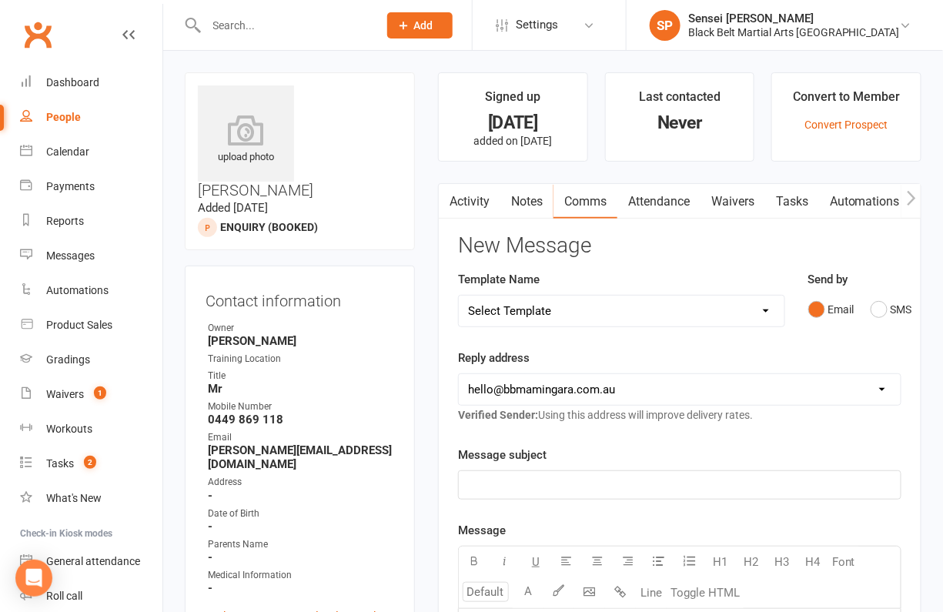
click at [750, 305] on select "Select Template [SMS] 14 Day Absentee AFU Lil Dragons [SMS] 14 day Absentee AFU…" at bounding box center [622, 311] width 326 height 31
select select "15"
click at [459, 296] on select "Select Template [SMS] 14 Day Absentee AFU Lil Dragons [SMS] 14 day Absentee AFU…" at bounding box center [622, 311] width 326 height 31
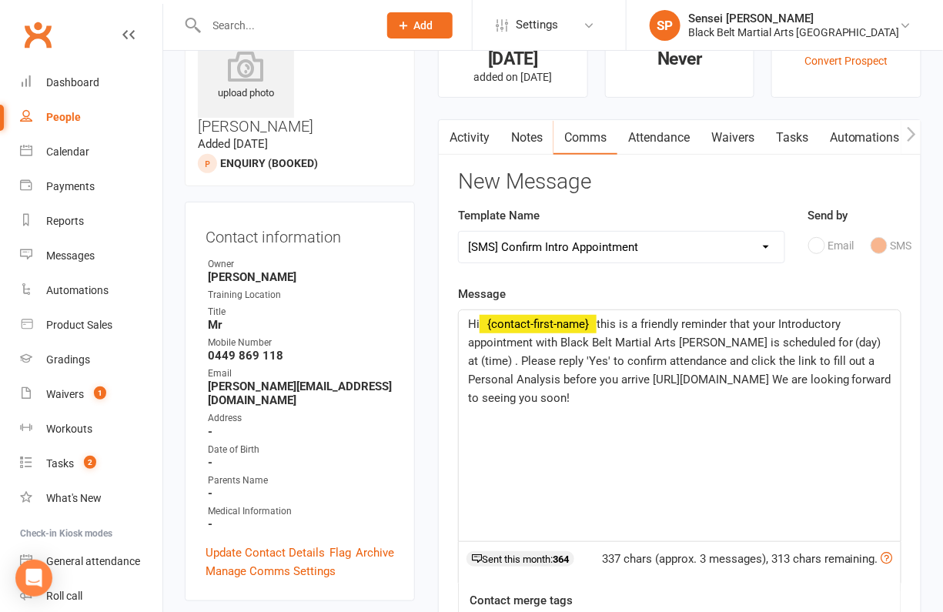
scroll to position [75, 0]
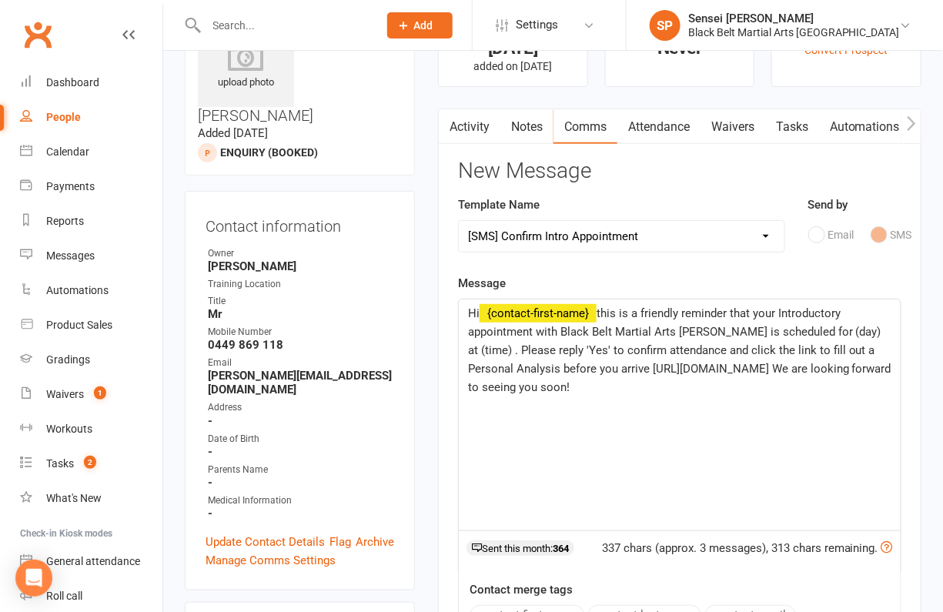
click at [811, 330] on span "this is a friendly reminder that your Introductory appointment with Black Belt …" at bounding box center [681, 350] width 426 height 88
click at [854, 333] on span "this is a friendly reminder that your Introductory appointment with Black Belt …" at bounding box center [679, 350] width 423 height 88
click at [564, 349] on span "this is a friendly reminder that your Introductory appointment with Black Belt …" at bounding box center [681, 350] width 426 height 88
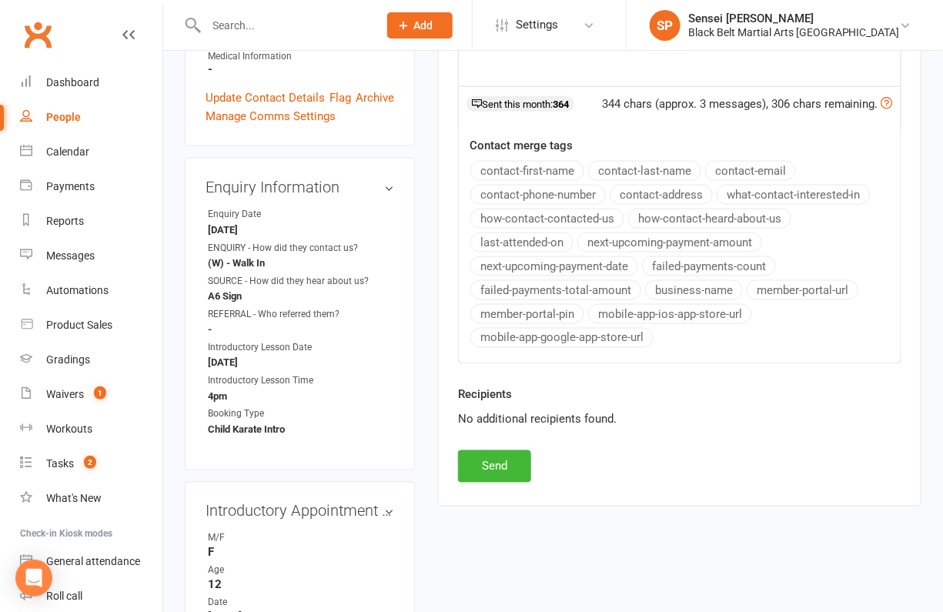
scroll to position [533, 0]
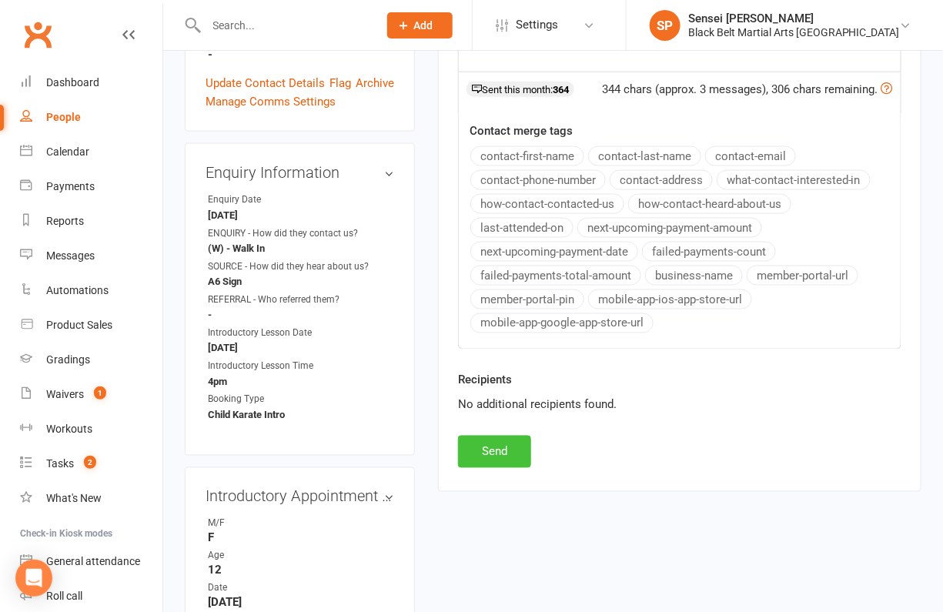
click at [507, 436] on button "Send" at bounding box center [494, 452] width 73 height 32
select select
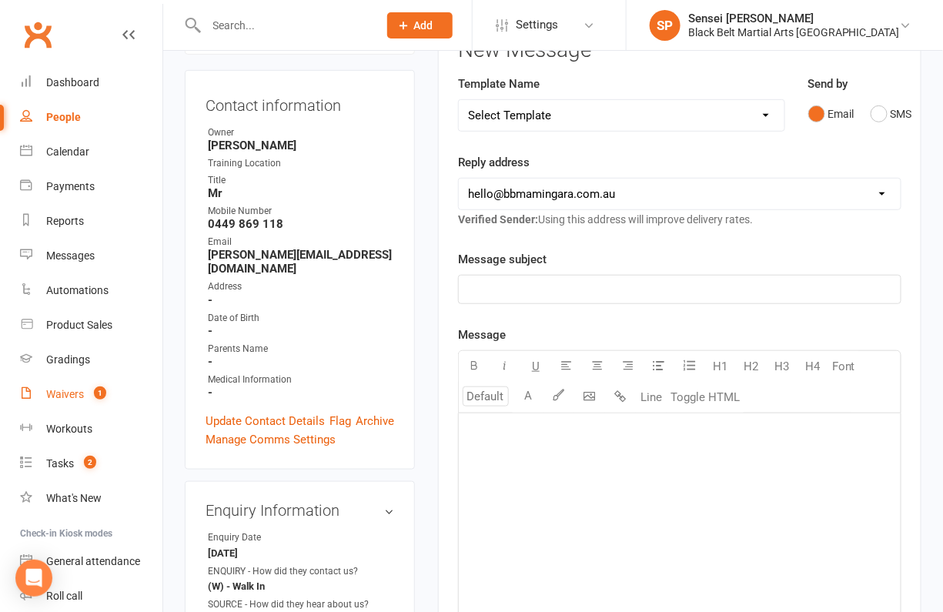
scroll to position [0, 0]
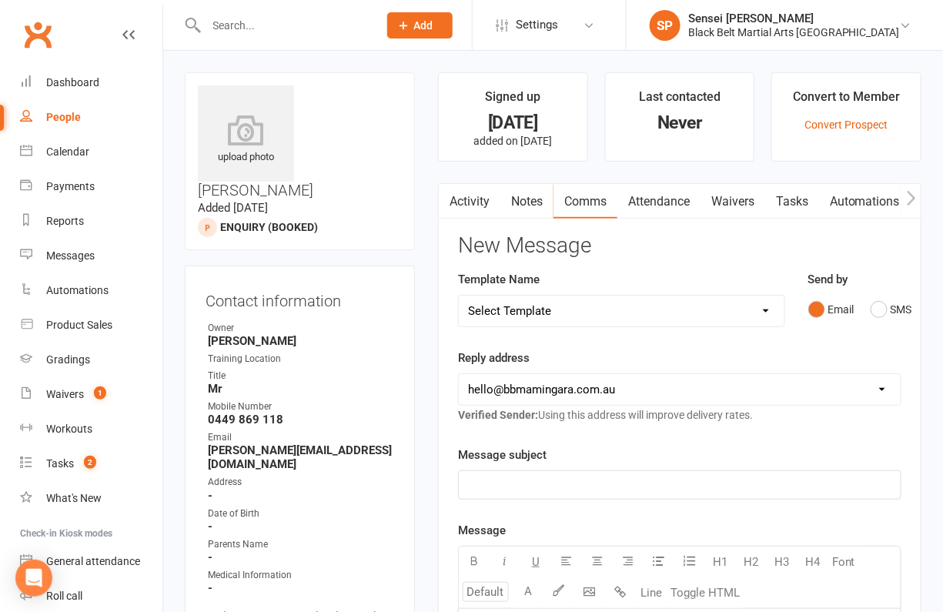
click at [237, 26] on input "text" at bounding box center [285, 26] width 166 height 22
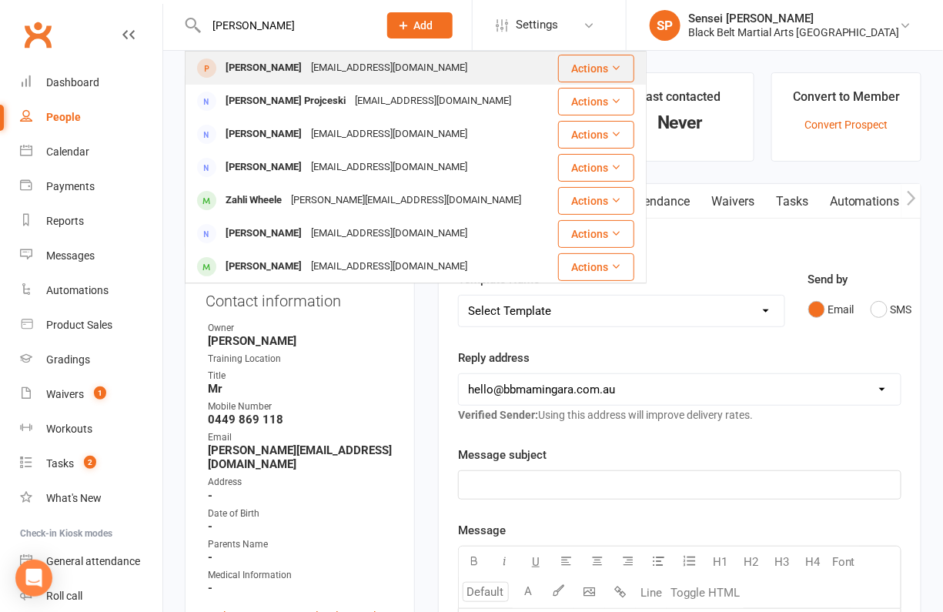
type input "renae"
click at [232, 66] on div "Renae Swaine" at bounding box center [263, 68] width 85 height 22
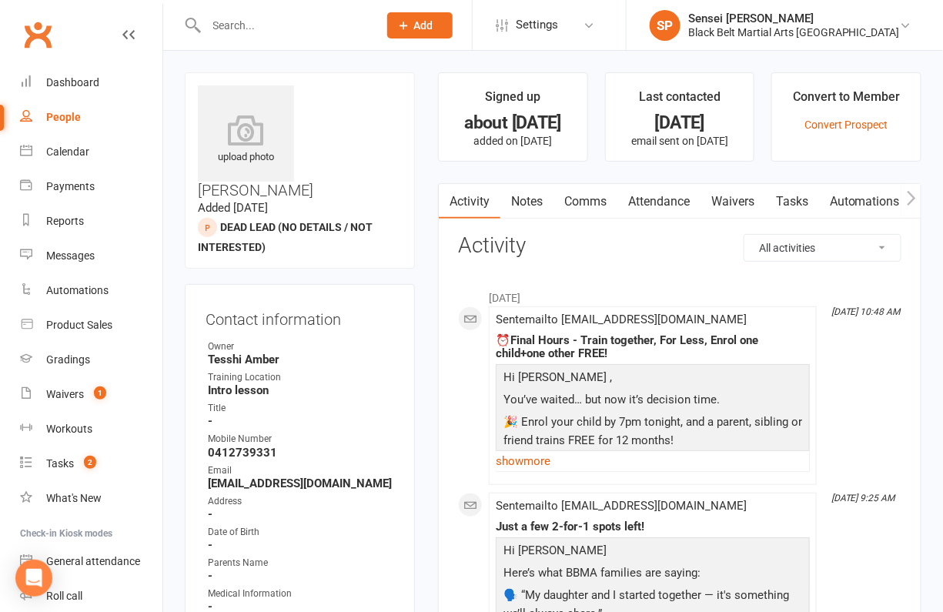
click at [338, 32] on input "text" at bounding box center [285, 26] width 166 height 22
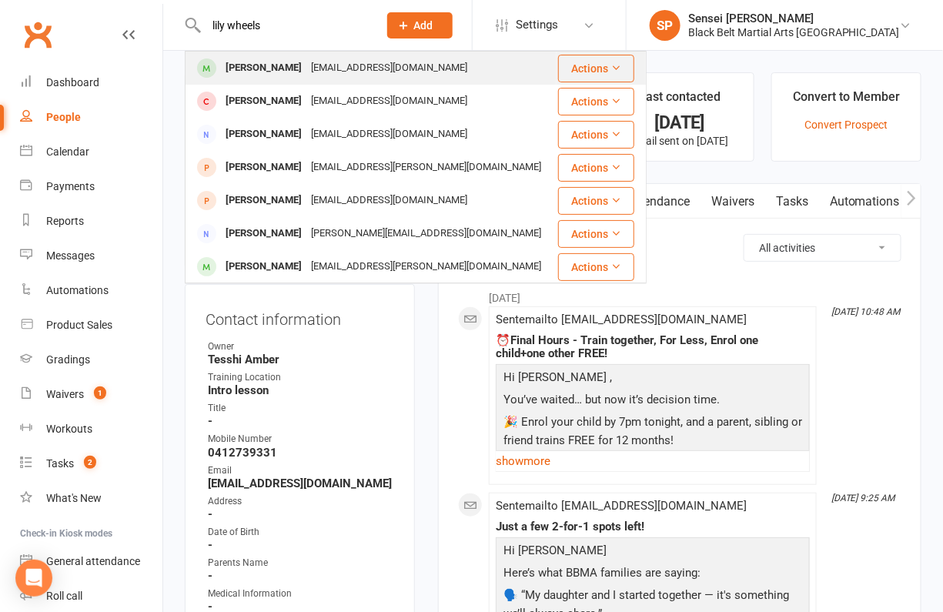
type input "lily wheels"
click at [320, 63] on div "rennae_proj@hotmail.com" at bounding box center [389, 68] width 166 height 22
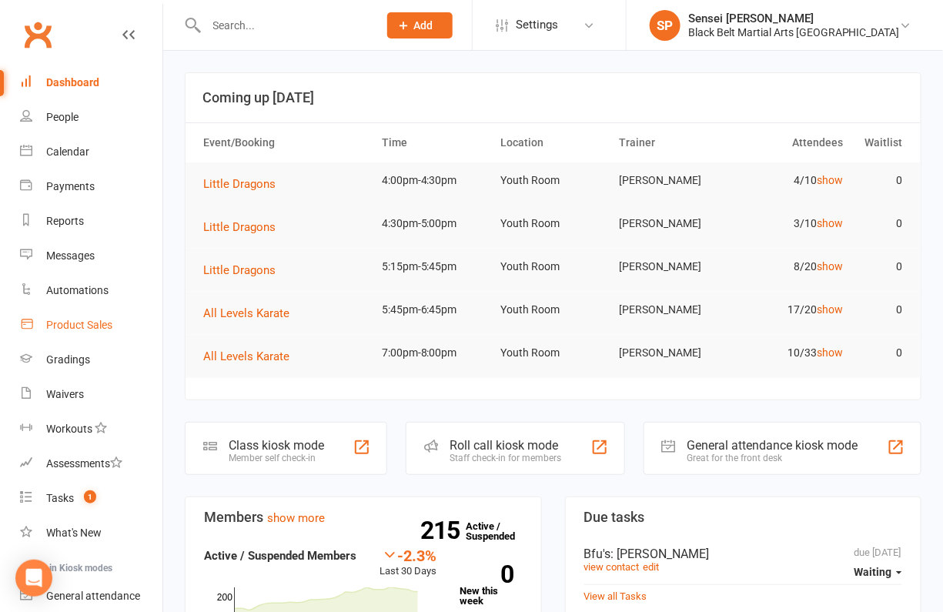
click at [95, 319] on div "Product Sales" at bounding box center [79, 325] width 66 height 12
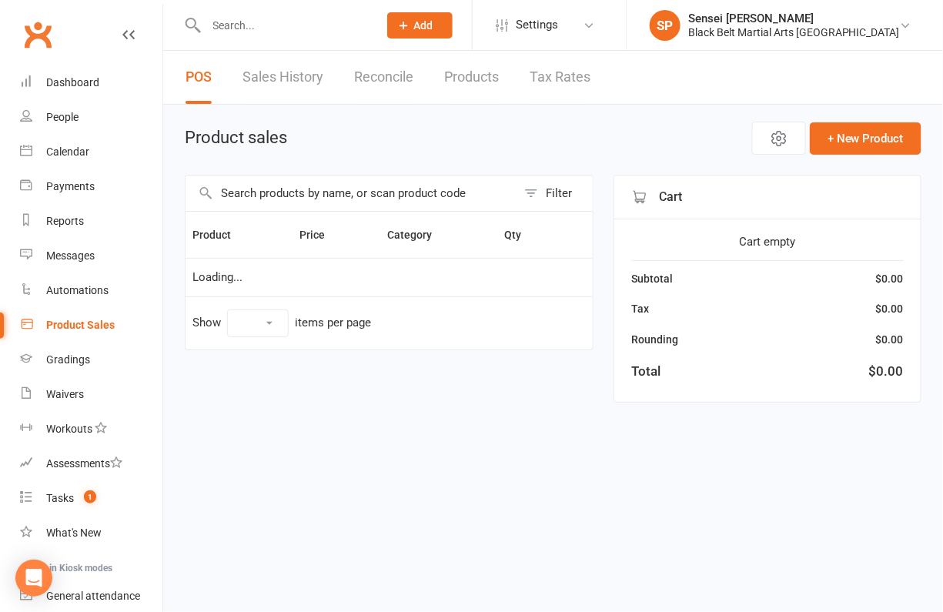
select select "10"
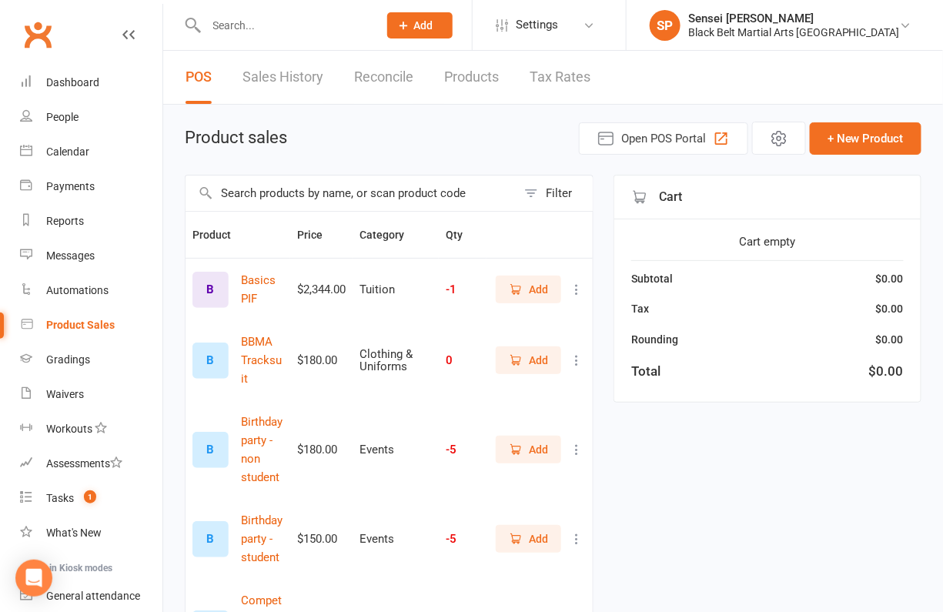
click at [480, 191] on input "text" at bounding box center [351, 193] width 331 height 35
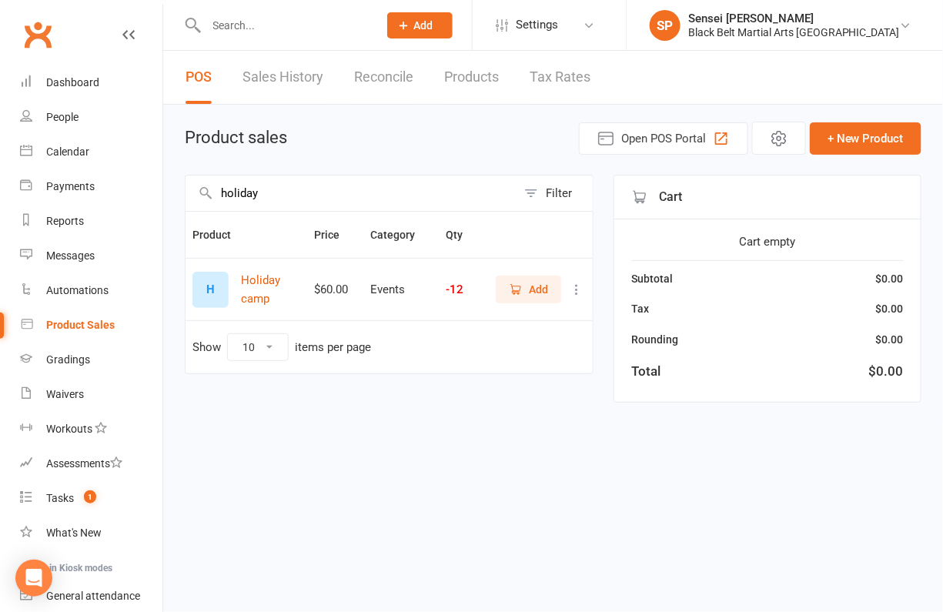
type input "holiday"
click at [533, 286] on span "Add" at bounding box center [538, 289] width 19 height 17
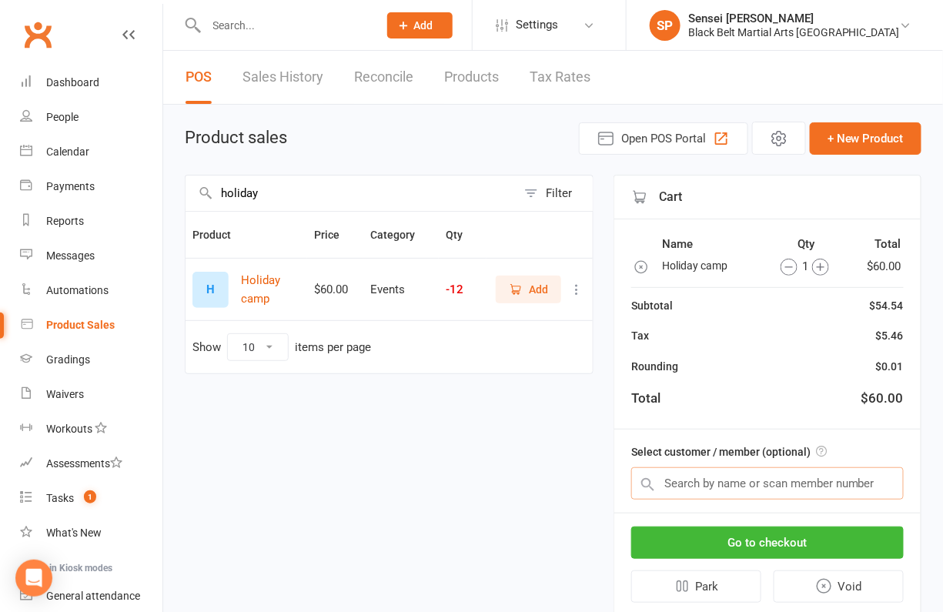
click at [739, 483] on input "text" at bounding box center [767, 483] width 273 height 32
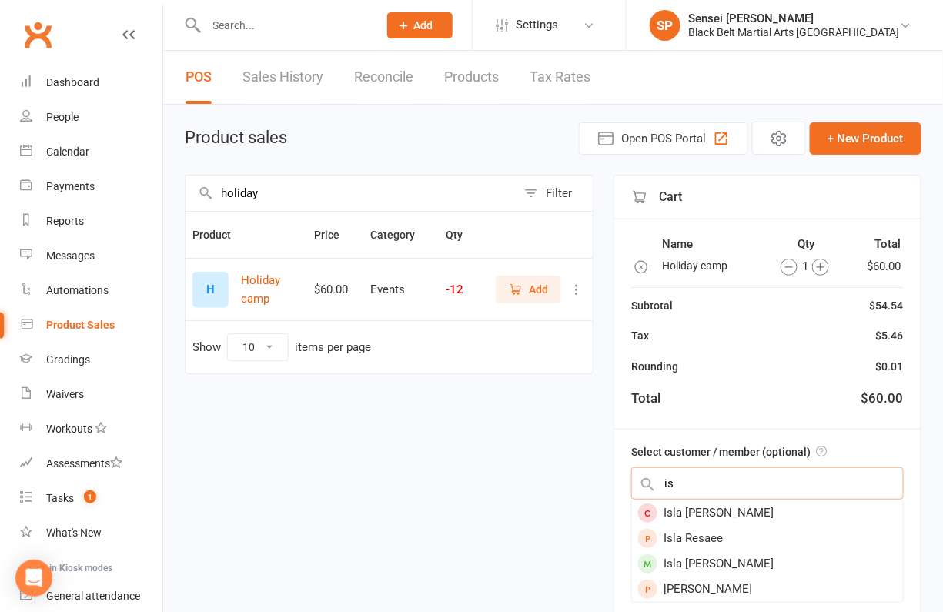
type input "i"
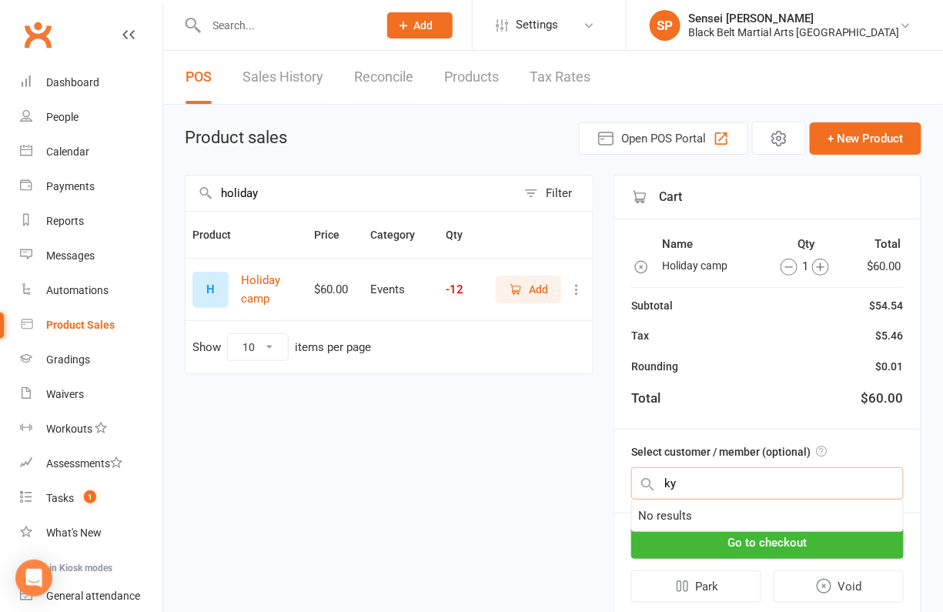
type input "k"
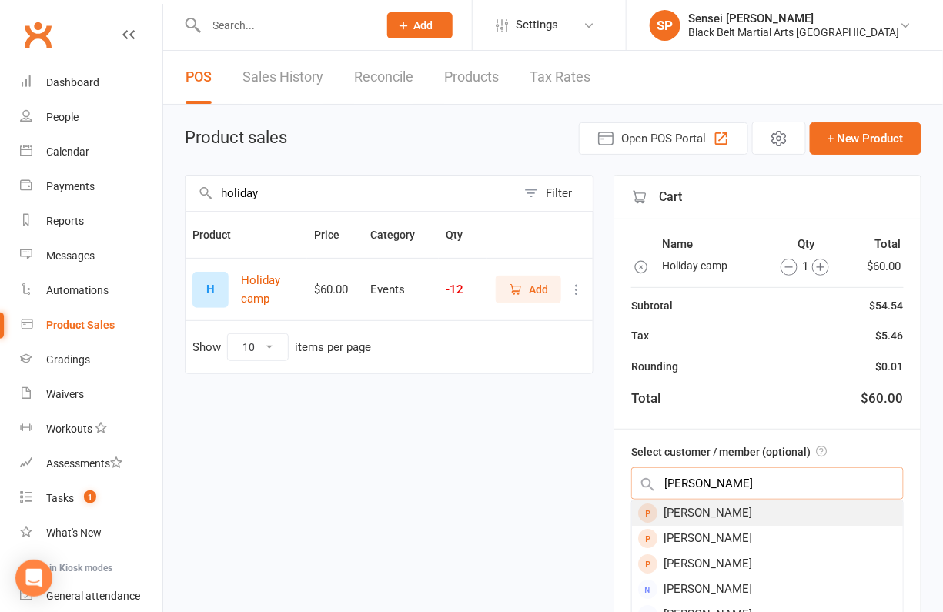
type input "[PERSON_NAME]"
click at [727, 509] on div "[PERSON_NAME]" at bounding box center [767, 512] width 271 height 25
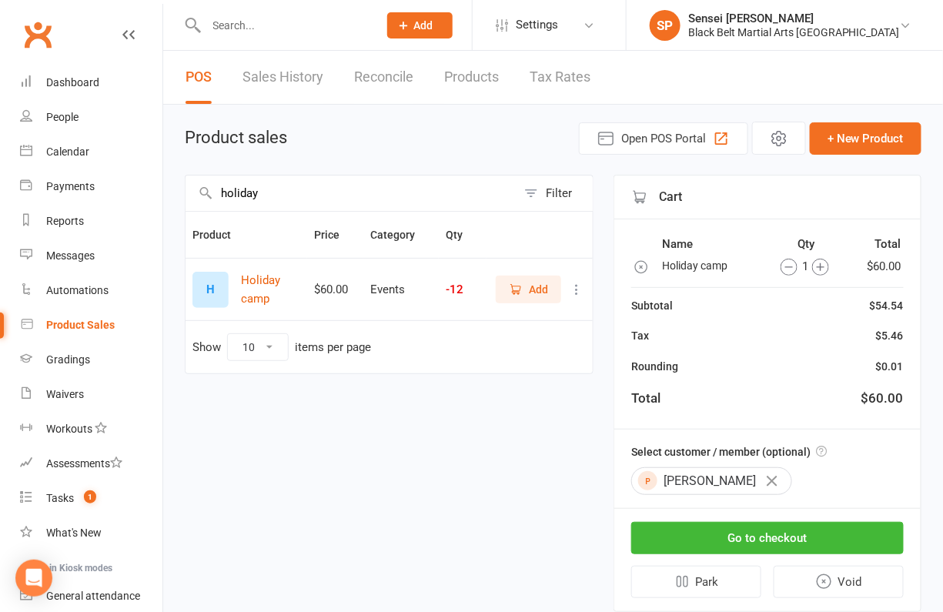
click at [822, 259] on icon "button" at bounding box center [820, 267] width 17 height 17
click at [745, 529] on button "Go to checkout" at bounding box center [767, 538] width 273 height 32
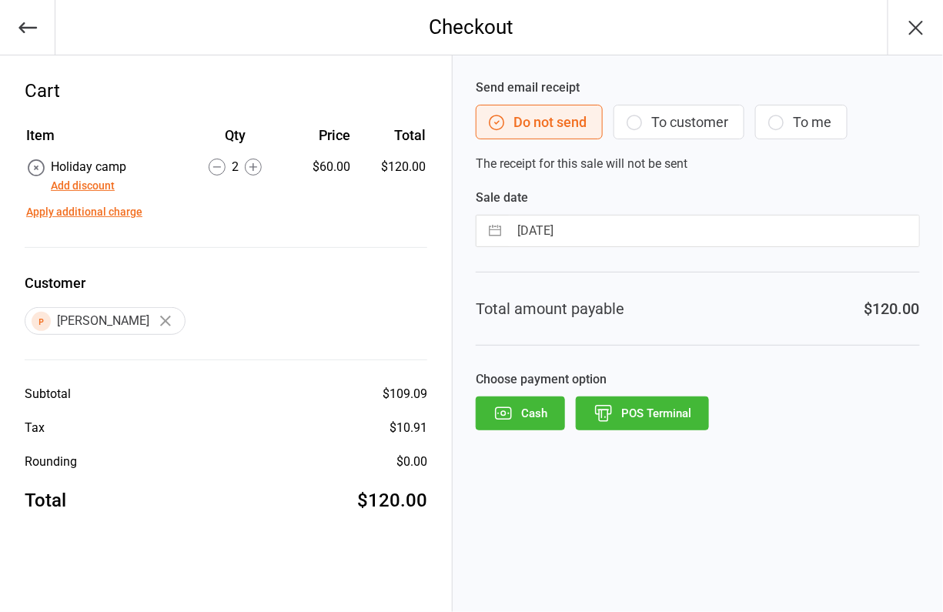
click at [92, 186] on button "Add discount" at bounding box center [83, 186] width 64 height 16
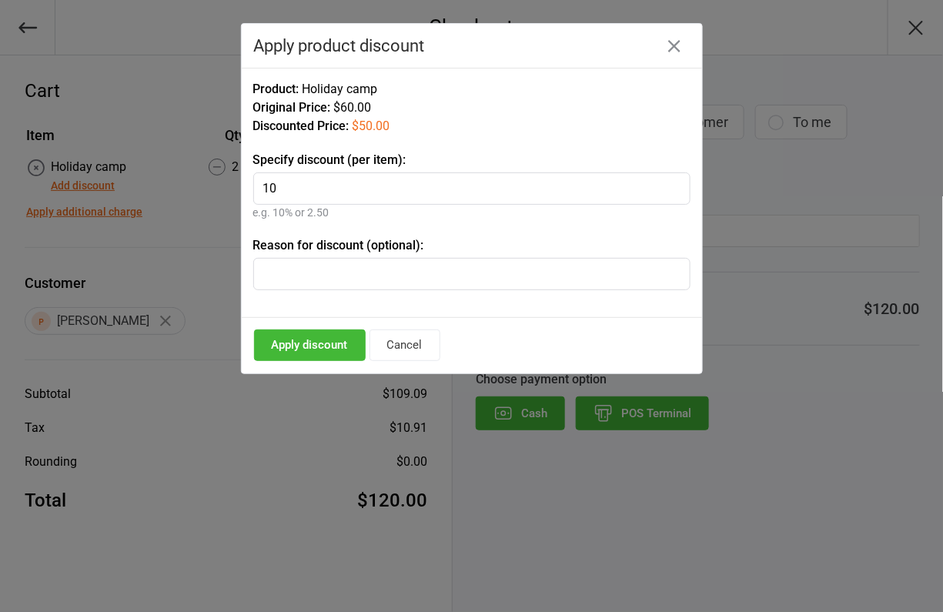
type input "10"
click at [334, 342] on button "Apply discount" at bounding box center [310, 345] width 112 height 32
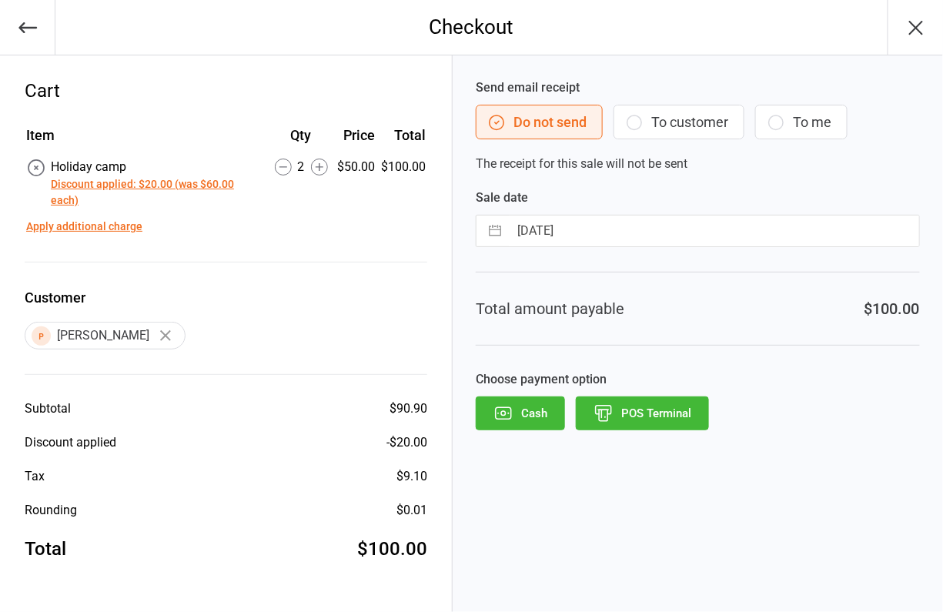
click at [562, 125] on button "Do not send" at bounding box center [539, 122] width 127 height 35
click at [327, 164] on circle at bounding box center [319, 167] width 16 height 16
click at [660, 405] on button "POS Terminal" at bounding box center [642, 413] width 133 height 34
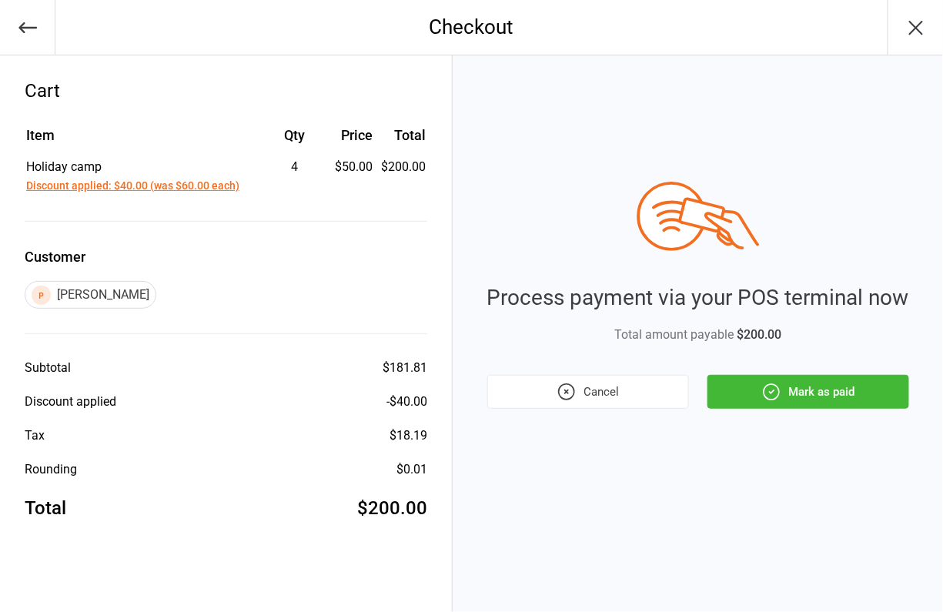
click at [810, 393] on button "Mark as paid" at bounding box center [808, 392] width 202 height 34
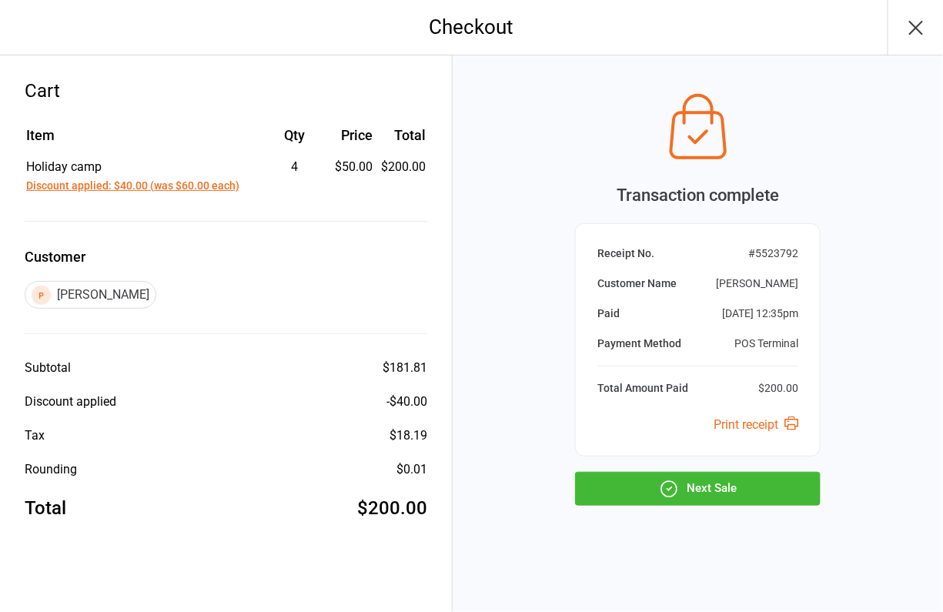
click at [640, 488] on button "Next Sale" at bounding box center [698, 489] width 246 height 34
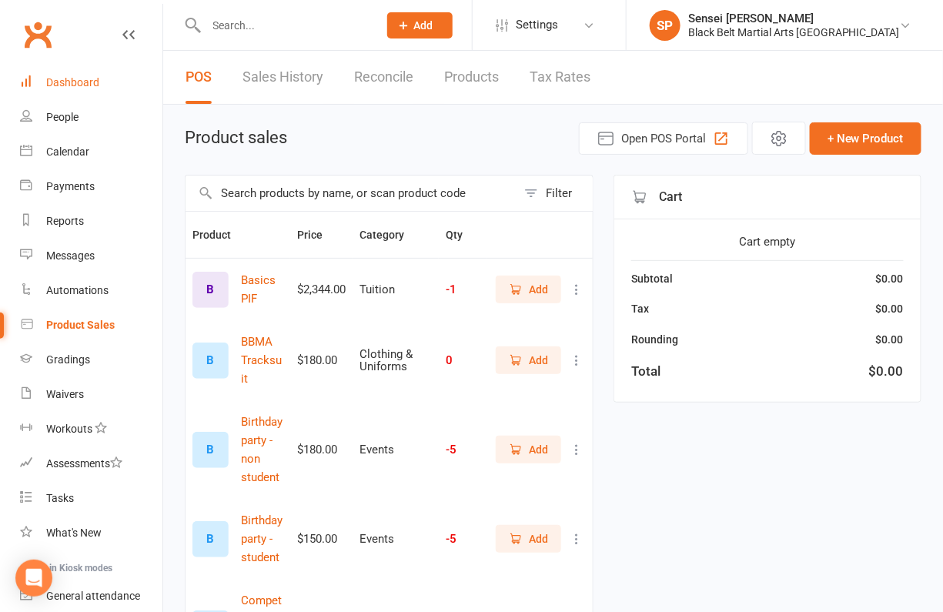
click at [81, 85] on div "Dashboard" at bounding box center [72, 82] width 53 height 12
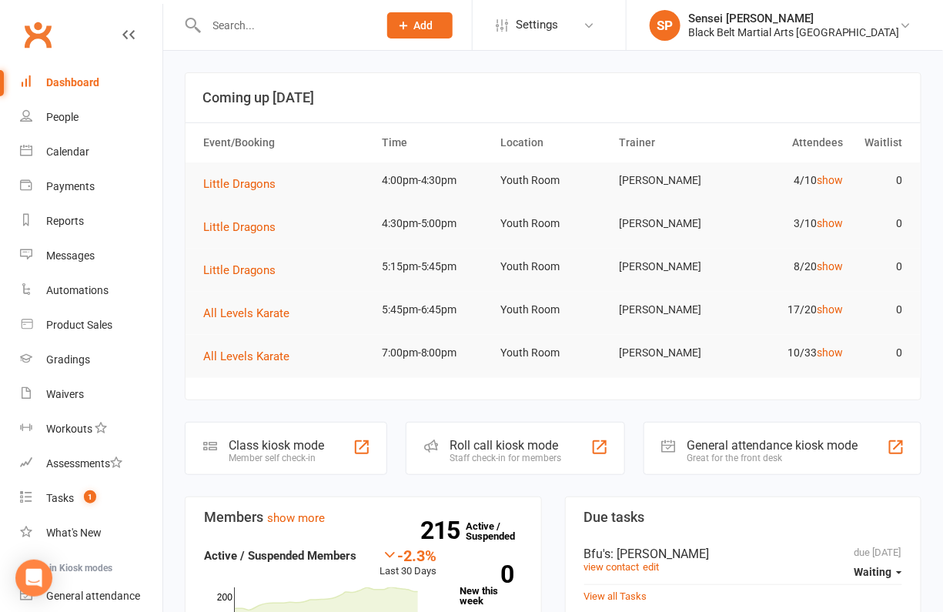
click at [232, 22] on input "text" at bounding box center [285, 26] width 166 height 22
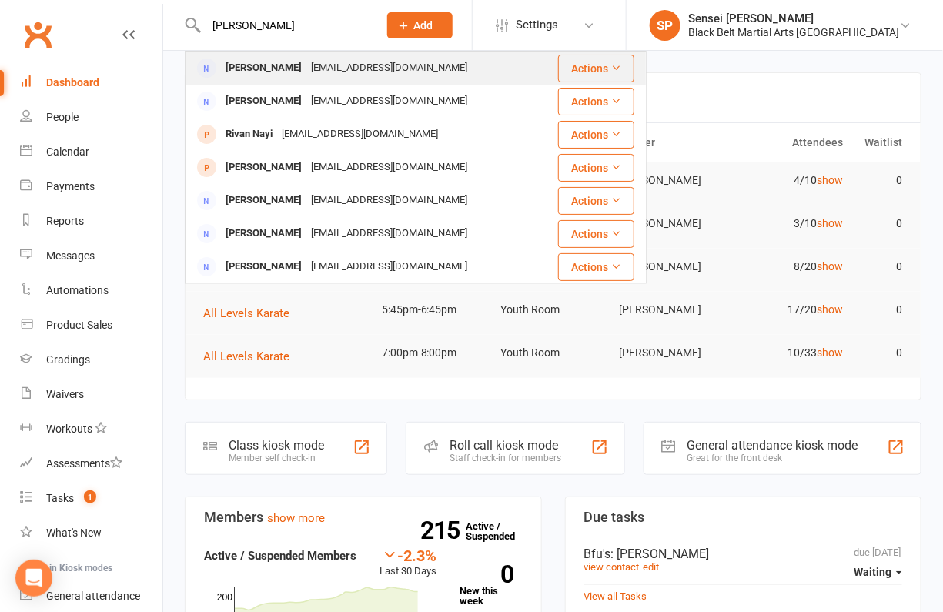
type input "[PERSON_NAME]"
click at [232, 65] on div "[PERSON_NAME]" at bounding box center [263, 68] width 85 height 22
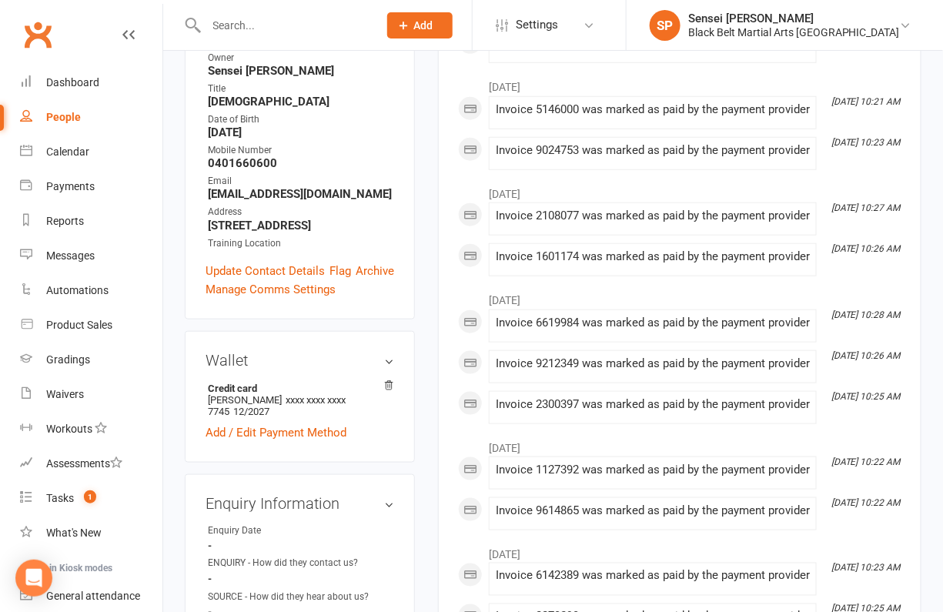
scroll to position [298, 0]
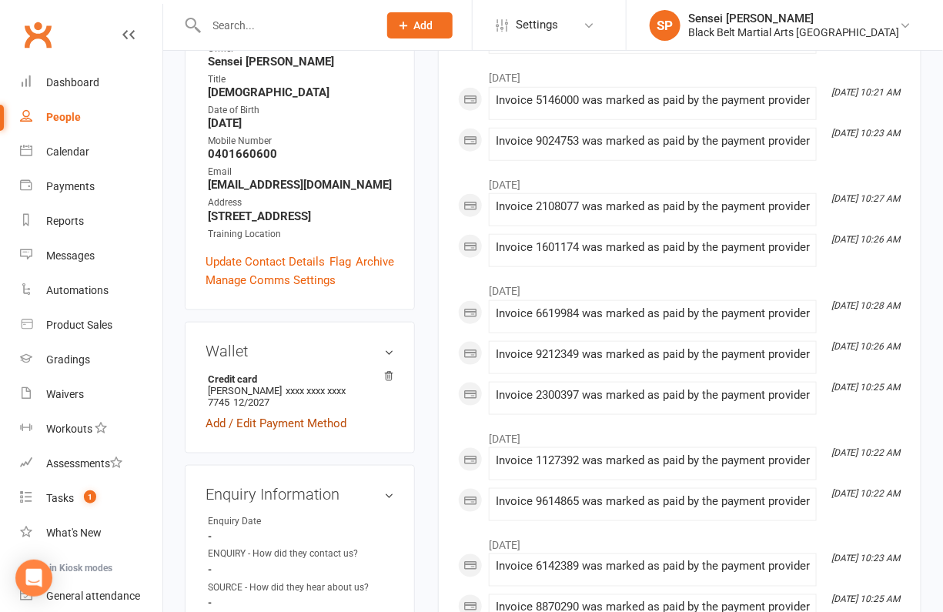
click at [266, 414] on link "Add / Edit Payment Method" at bounding box center [276, 423] width 141 height 18
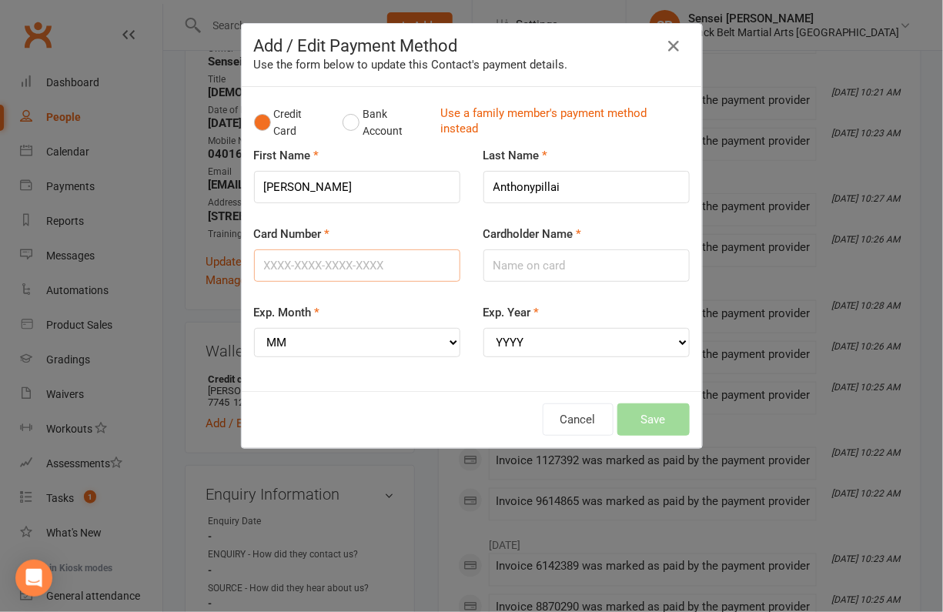
click at [297, 262] on input "Card Number" at bounding box center [357, 265] width 206 height 32
type input "[CREDIT_CARD_NUMBER]"
click at [287, 339] on select "MM 01 02 03 04 05 06 07 08 09 10 11 12" at bounding box center [357, 342] width 206 height 29
select select "12"
click at [254, 328] on select "MM 01 02 03 04 05 06 07 08 09 10 11 12" at bounding box center [357, 342] width 206 height 29
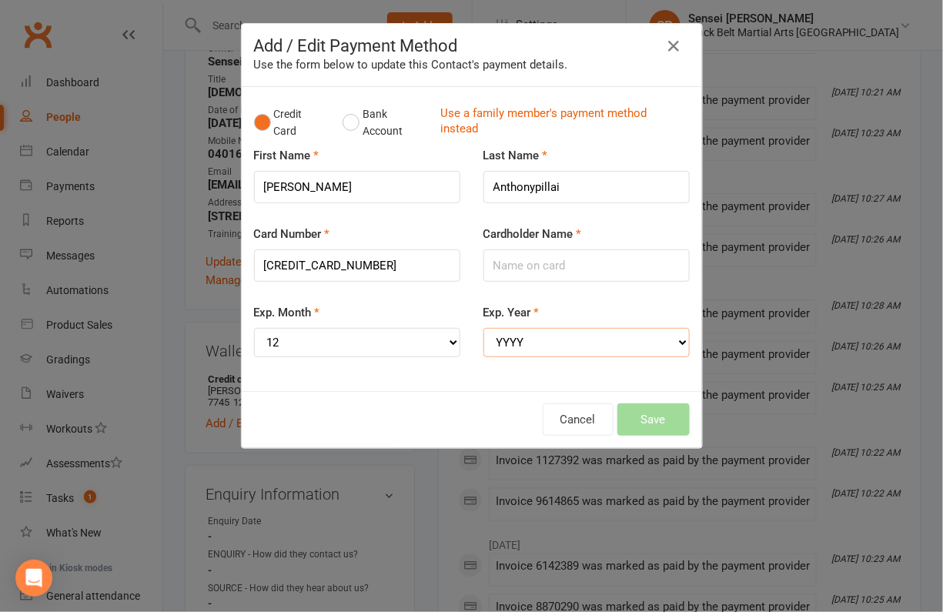
click at [561, 338] on select "YYYY 2025 2026 2027 2028 2029 2030 2031 2032 2033 2034" at bounding box center [586, 342] width 206 height 29
select select "2027"
click at [483, 328] on select "YYYY 2025 2026 2027 2028 2029 2030 2031 2032 2033 2034" at bounding box center [586, 342] width 206 height 29
click at [542, 266] on input "Cardholder Name" at bounding box center [586, 265] width 206 height 32
type input "[PERSON_NAME]"
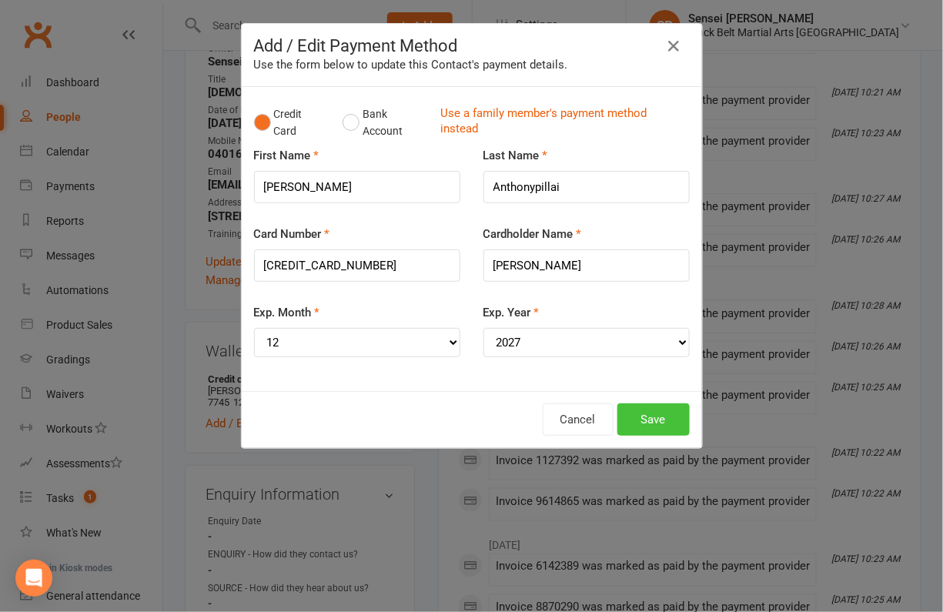
click at [639, 414] on button "Save" at bounding box center [653, 419] width 72 height 32
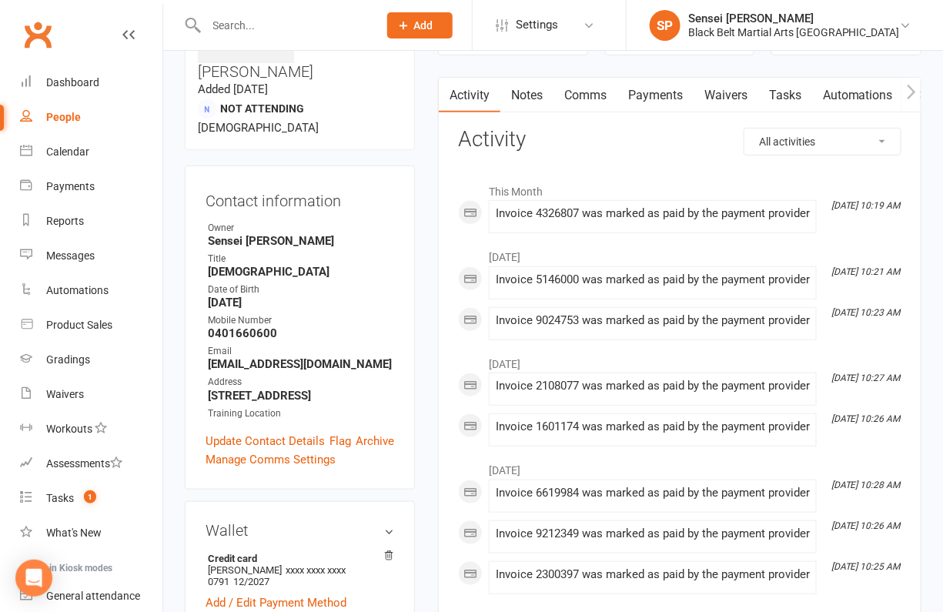
scroll to position [0, 0]
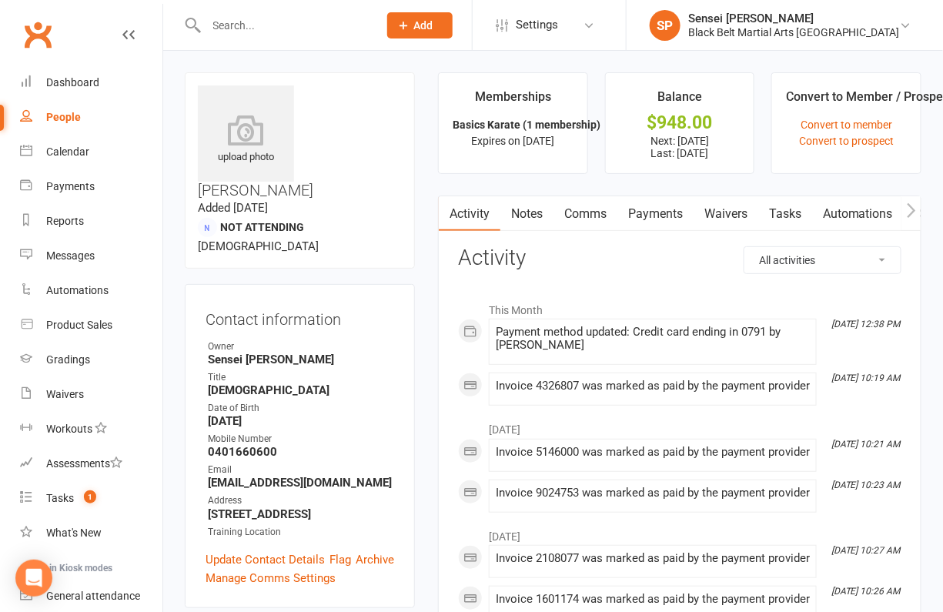
click at [651, 214] on link "Payments" at bounding box center [655, 213] width 76 height 35
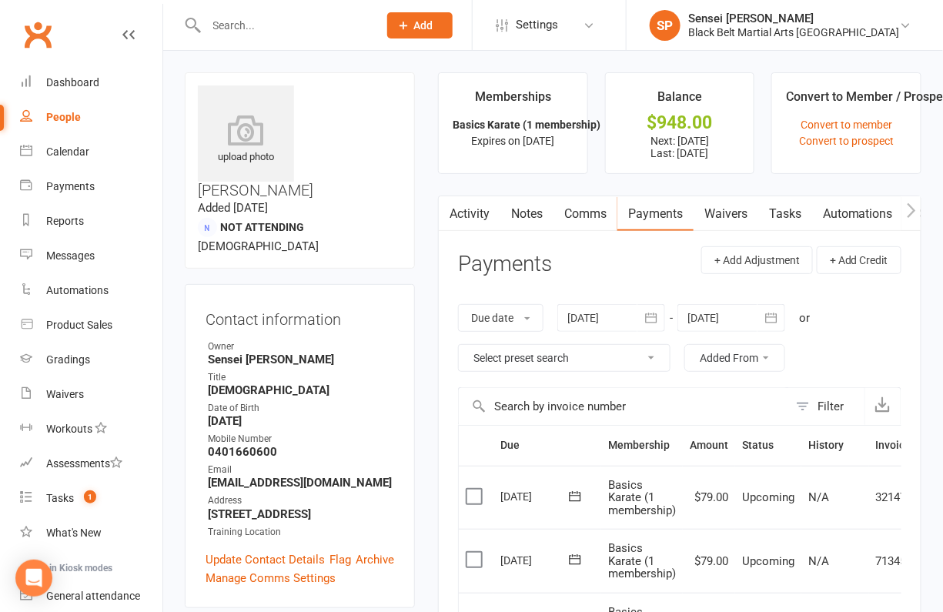
click at [82, 81] on div "Dashboard" at bounding box center [72, 82] width 53 height 12
